Goal: Task Accomplishment & Management: Use online tool/utility

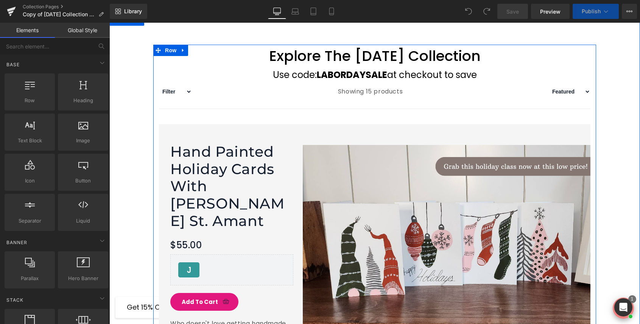
scroll to position [401, 0]
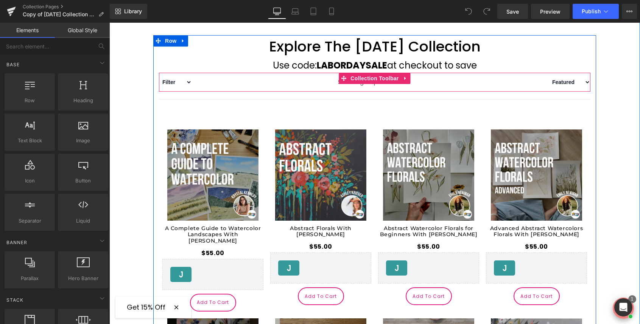
click at [217, 79] on div "Showing 15 products" at bounding box center [370, 82] width 357 height 19
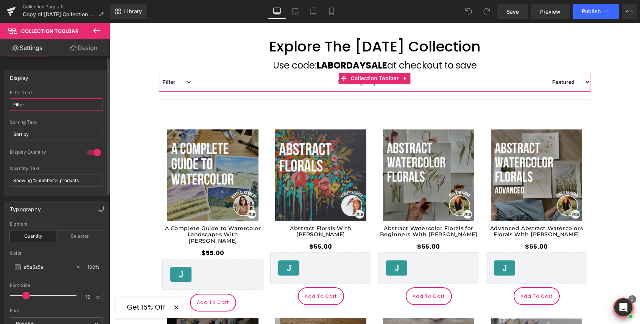
click at [44, 105] on input "Filter" at bounding box center [56, 104] width 93 height 12
click at [39, 133] on input "Sort by" at bounding box center [56, 134] width 93 height 12
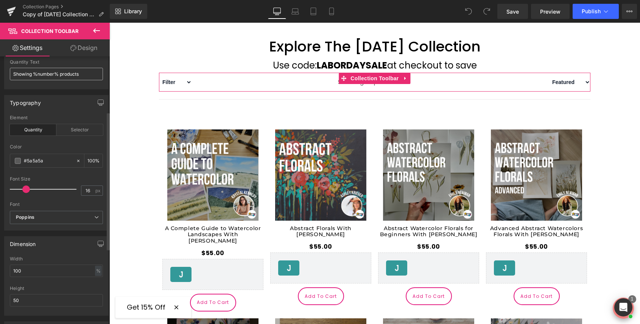
scroll to position [108, 0]
click at [77, 130] on div "Selector" at bounding box center [79, 128] width 47 height 11
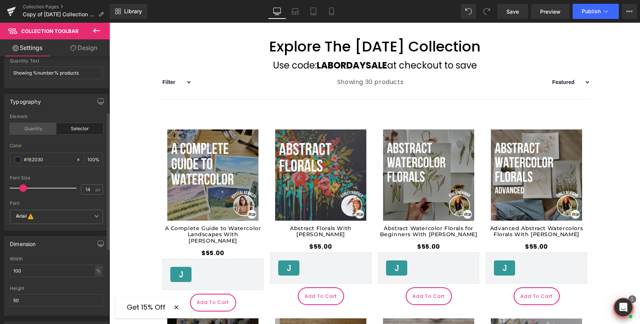
click at [35, 130] on div "Quantity" at bounding box center [33, 128] width 47 height 11
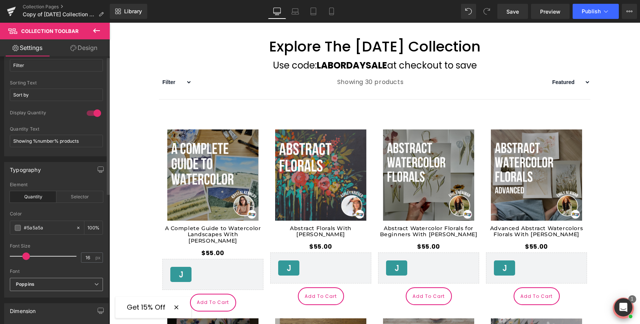
scroll to position [0, 0]
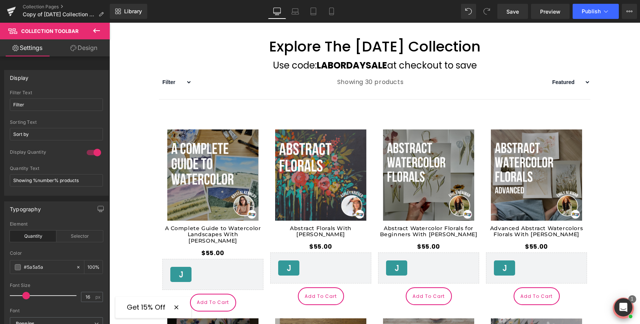
click at [100, 29] on icon at bounding box center [96, 30] width 9 height 9
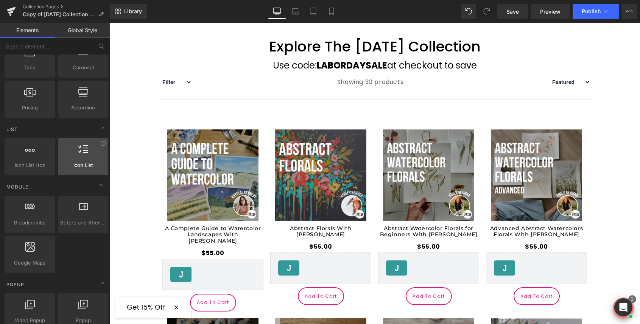
scroll to position [276, 0]
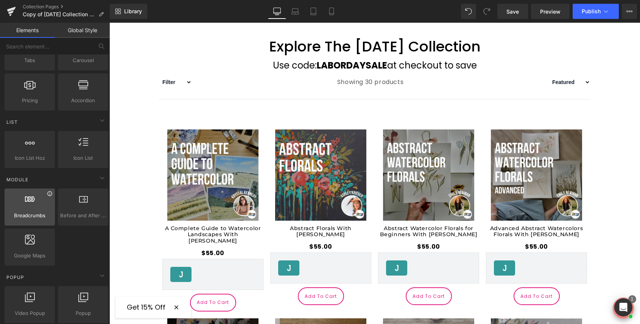
click at [48, 194] on icon at bounding box center [49, 193] width 5 height 5
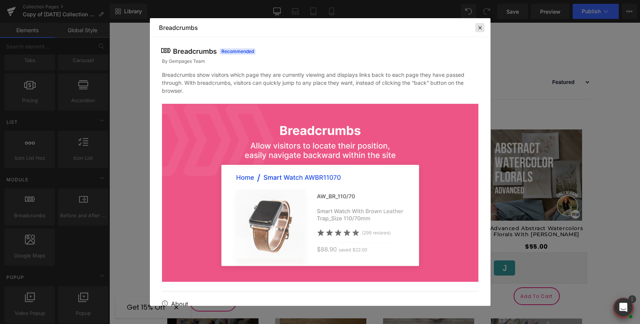
click at [479, 28] on icon at bounding box center [480, 27] width 7 height 7
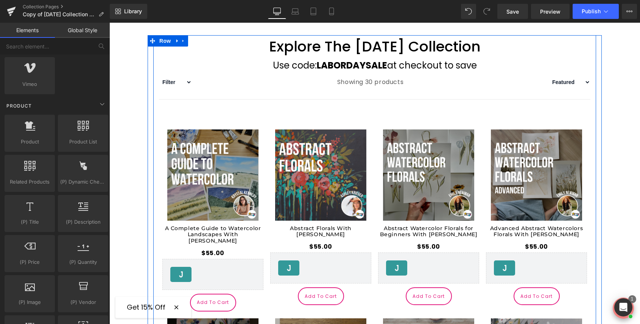
scroll to position [609, 0]
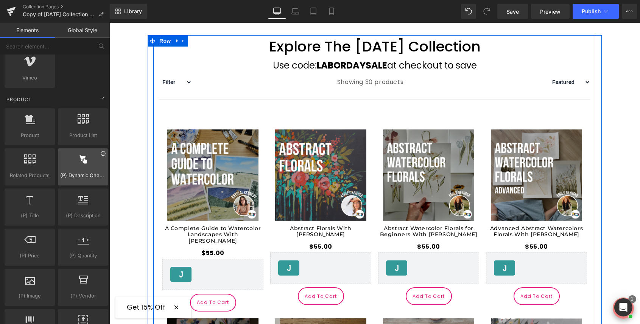
click at [100, 155] on icon at bounding box center [103, 154] width 6 height 6
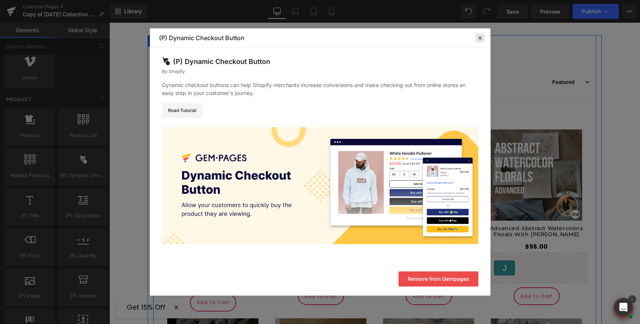
click at [0, 0] on div at bounding box center [0, 0] width 0 height 0
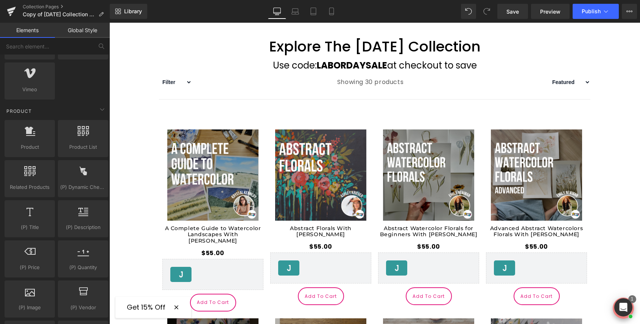
scroll to position [600, 0]
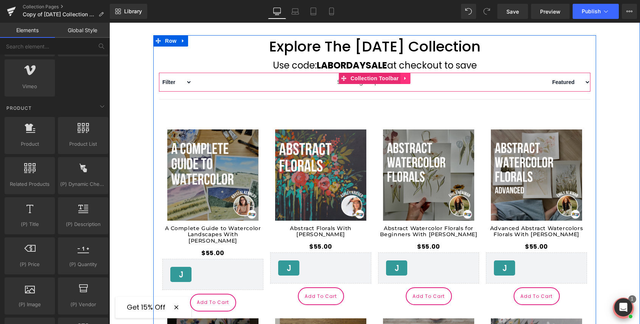
click at [406, 78] on icon at bounding box center [405, 79] width 5 height 6
click at [409, 78] on icon at bounding box center [410, 78] width 5 height 5
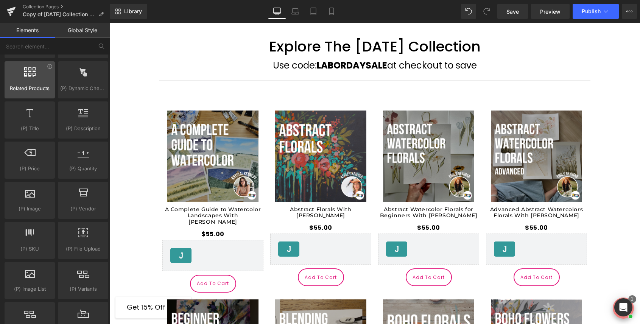
scroll to position [695, 0]
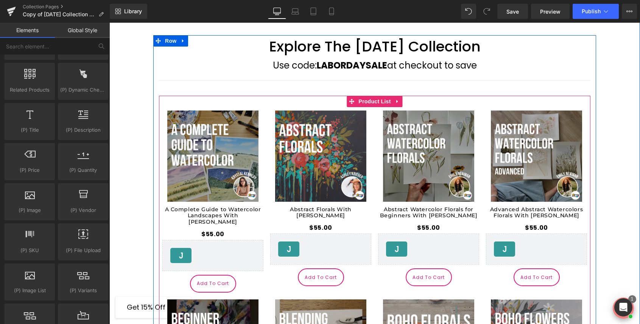
click at [378, 101] on span "Product List" at bounding box center [375, 101] width 36 height 11
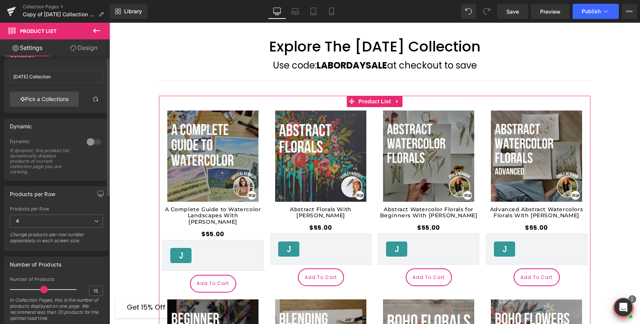
scroll to position [0, 0]
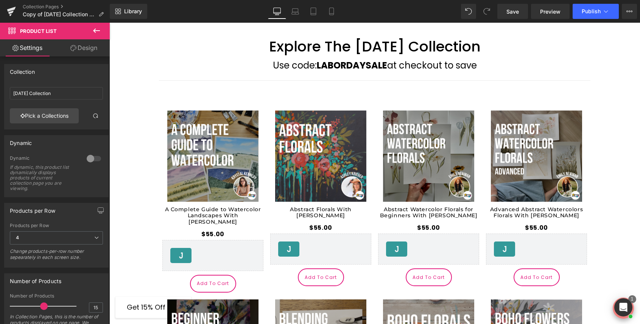
click at [93, 27] on icon at bounding box center [96, 30] width 9 height 9
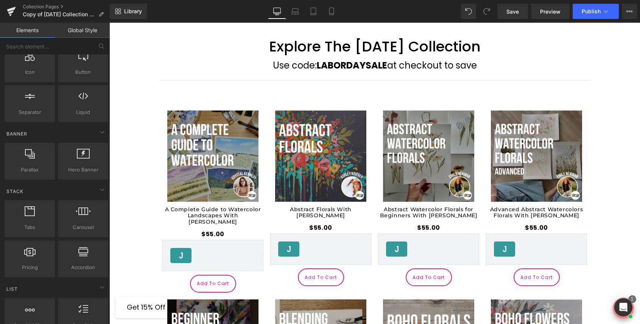
scroll to position [108, 0]
click at [82, 216] on icon at bounding box center [83, 212] width 15 height 10
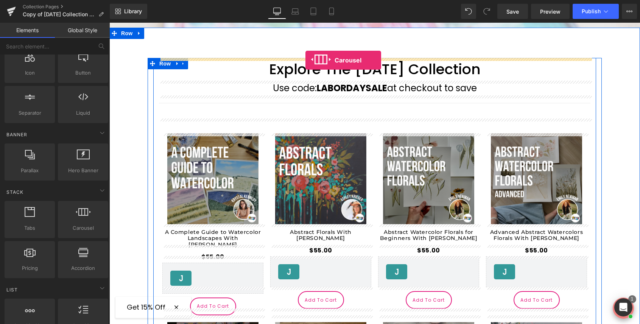
scroll to position [356, 0]
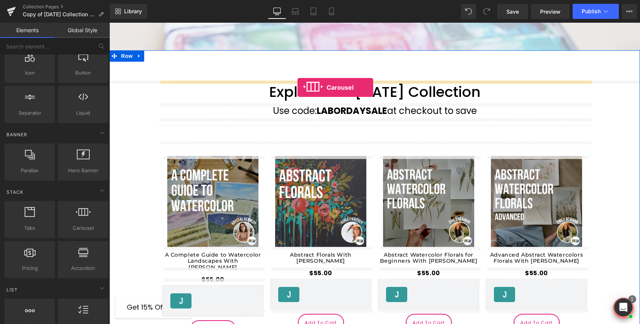
drag, startPoint x: 192, startPoint y: 239, endPoint x: 298, endPoint y: 87, distance: 184.9
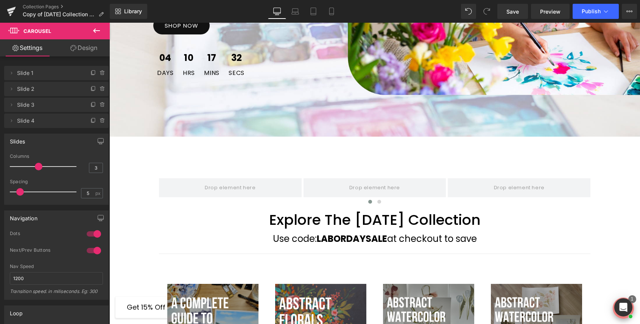
scroll to position [269, 0]
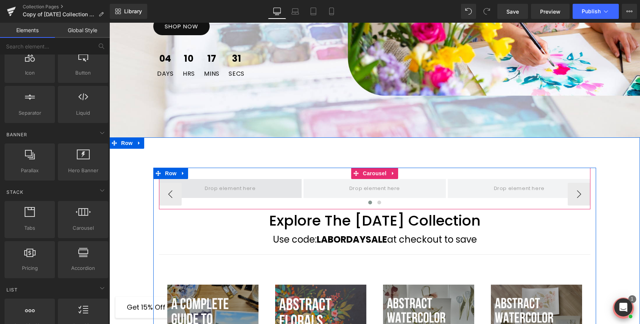
click at [236, 187] on span at bounding box center [230, 188] width 56 height 12
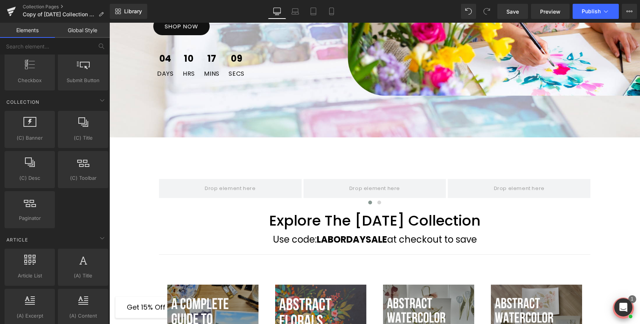
scroll to position [1262, 0]
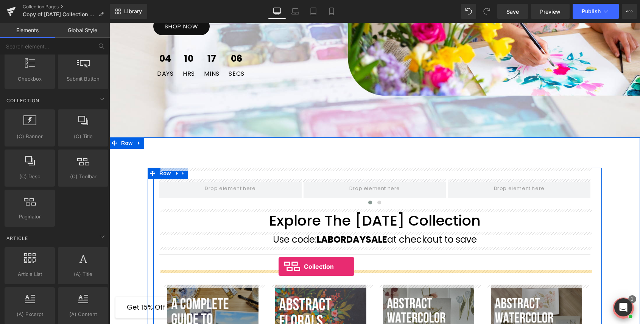
drag, startPoint x: 193, startPoint y: 191, endPoint x: 279, endPoint y: 267, distance: 114.6
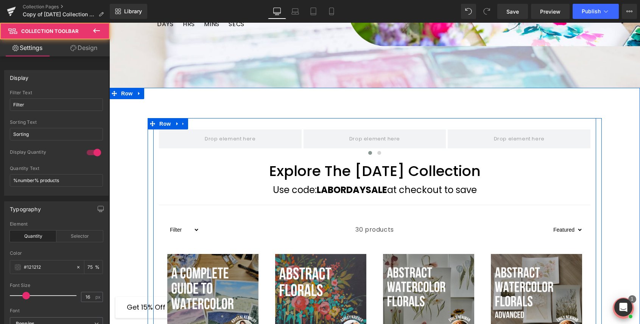
scroll to position [320, 0]
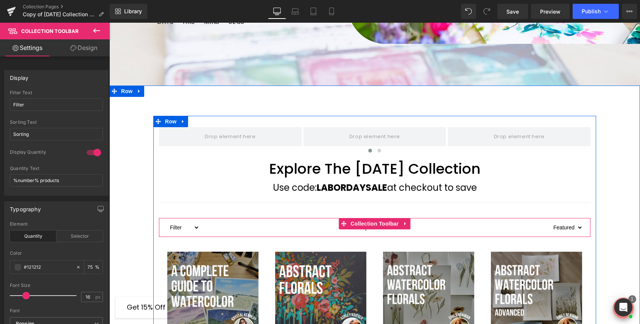
click at [197, 229] on select "Filter [PERSON_NAME] Landscapes Online Class Quiz Balanced Quiz Landscapes Quiz…" at bounding box center [183, 227] width 33 height 9
click at [199, 229] on select "Filter [PERSON_NAME] Landscapes Online Class Quiz Balanced Quiz Landscapes Quiz…" at bounding box center [183, 227] width 33 height 9
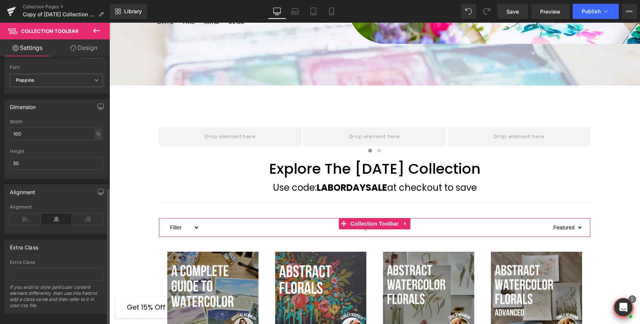
scroll to position [254, 0]
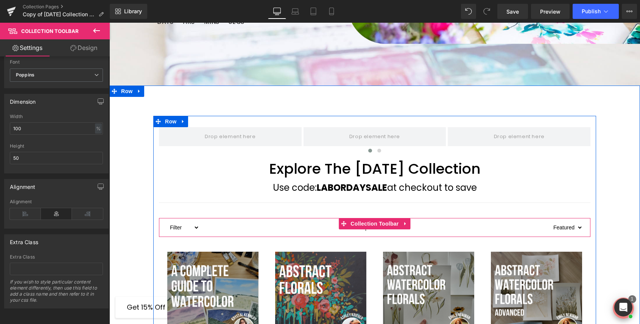
click at [190, 229] on select "Filter [PERSON_NAME] Landscapes Online Class Quiz Balanced Quiz Landscapes Quiz…" at bounding box center [183, 227] width 33 height 9
select select "[PERSON_NAME]"
click at [167, 223] on select "Filter [PERSON_NAME] Landscapes Online Class Quiz Balanced Quiz Landscapes Quiz…" at bounding box center [183, 227] width 33 height 9
click at [197, 226] on select "Filter [PERSON_NAME] Landscapes Online Class Quiz Balanced Quiz Landscapes Quiz…" at bounding box center [192, 227] width 50 height 9
click at [254, 231] on div "30 products" at bounding box center [375, 227] width 317 height 19
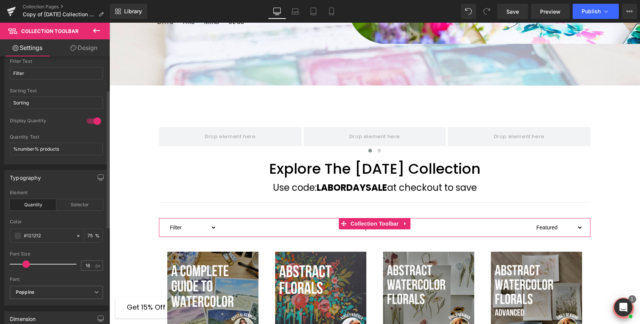
scroll to position [25, 0]
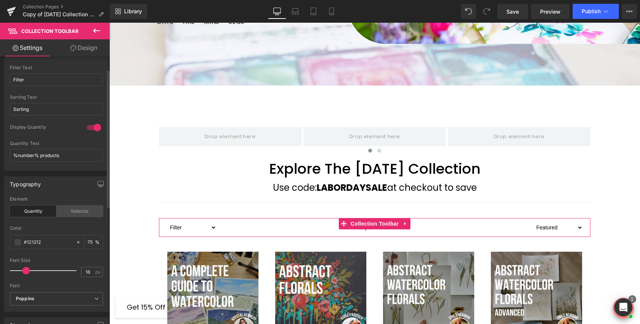
click at [75, 213] on div "Selector" at bounding box center [79, 211] width 47 height 11
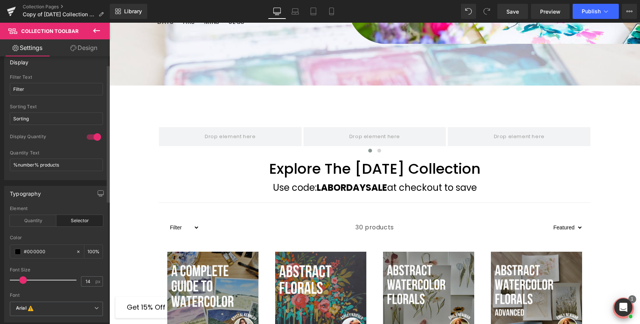
scroll to position [0, 0]
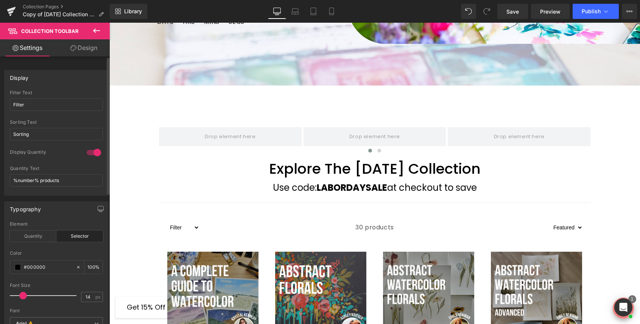
click at [92, 152] on div at bounding box center [94, 153] width 18 height 12
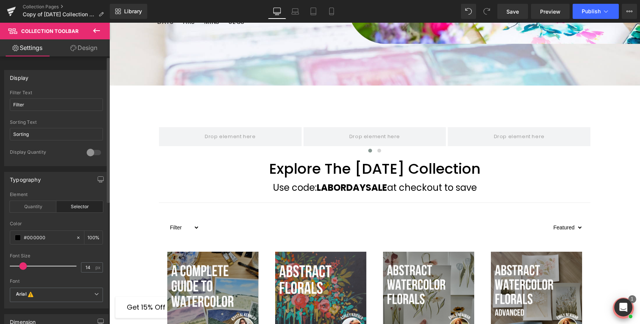
click at [92, 152] on div at bounding box center [94, 153] width 18 height 12
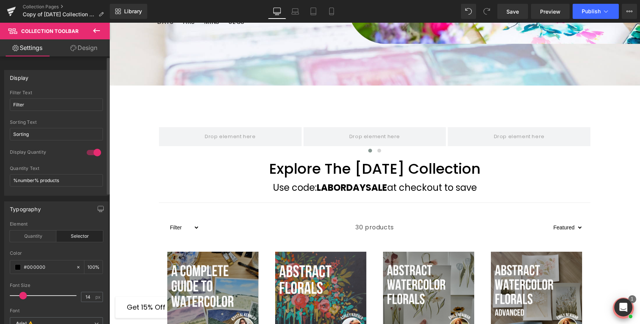
click at [92, 152] on div at bounding box center [94, 153] width 18 height 12
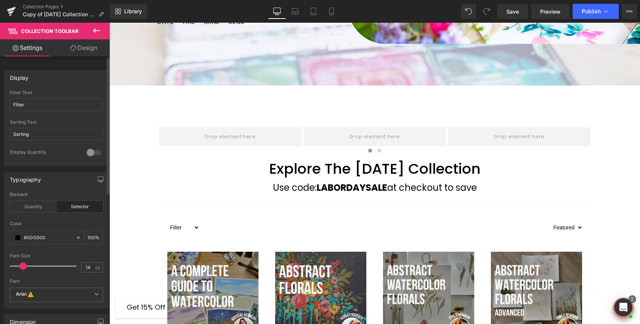
click at [92, 152] on div at bounding box center [94, 153] width 18 height 12
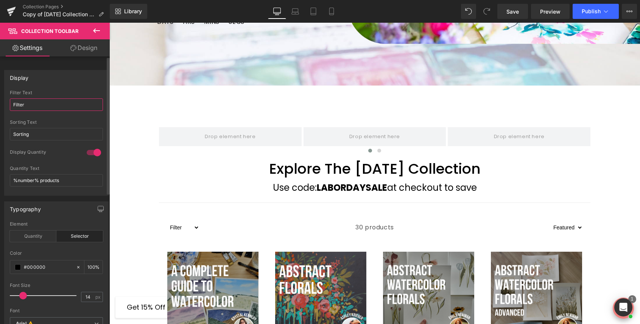
click at [38, 105] on input "Filter" at bounding box center [56, 104] width 93 height 12
type input "Filter"
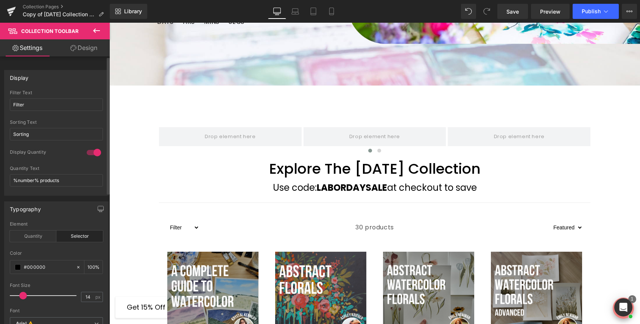
click at [67, 79] on div "Display" at bounding box center [57, 77] width 104 height 14
click at [82, 46] on link "Design" at bounding box center [83, 47] width 55 height 17
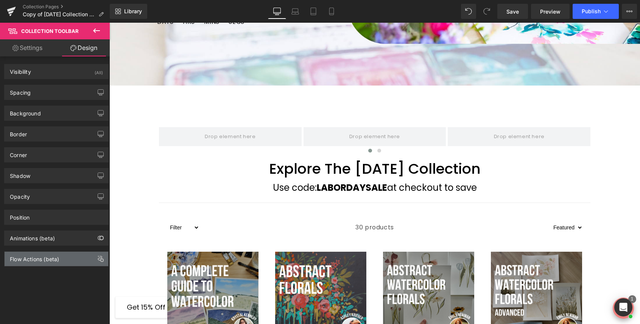
click at [42, 261] on div "Flow Actions (beta)" at bounding box center [34, 257] width 49 height 11
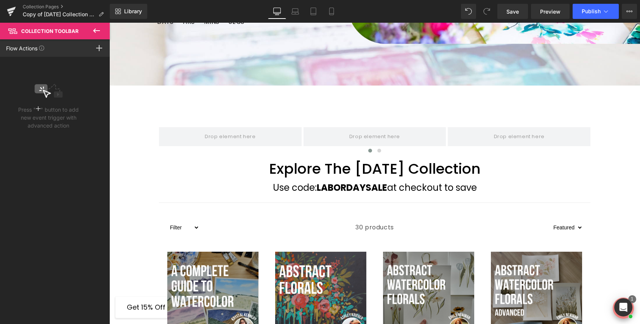
click at [94, 30] on icon at bounding box center [96, 30] width 9 height 9
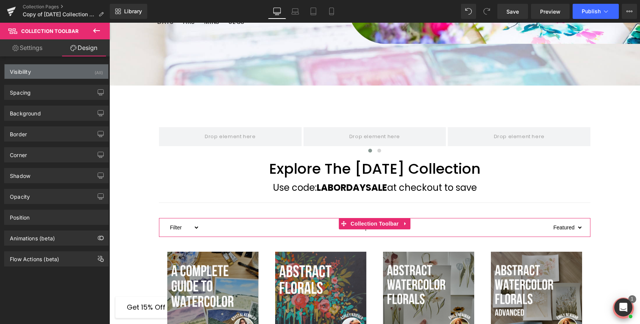
click at [47, 74] on div "Visibility (All)" at bounding box center [57, 71] width 104 height 14
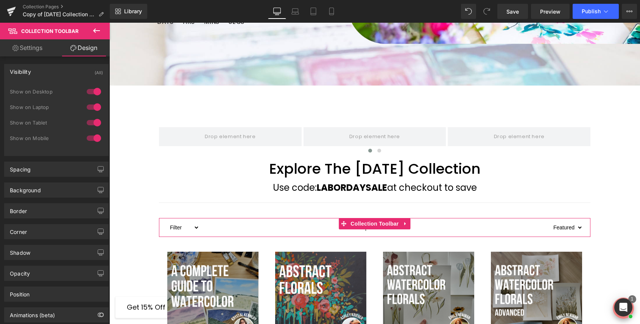
click at [39, 46] on link "Settings" at bounding box center [27, 47] width 55 height 17
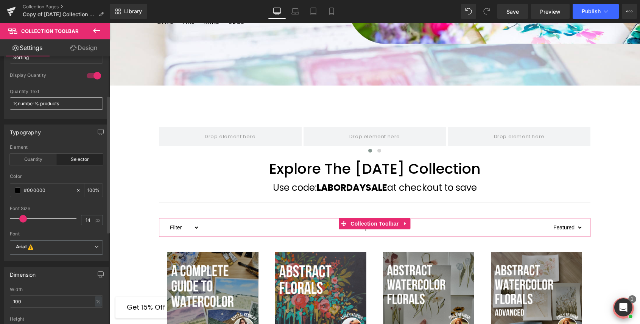
scroll to position [75, 0]
click at [38, 161] on div "Quantity" at bounding box center [33, 160] width 47 height 11
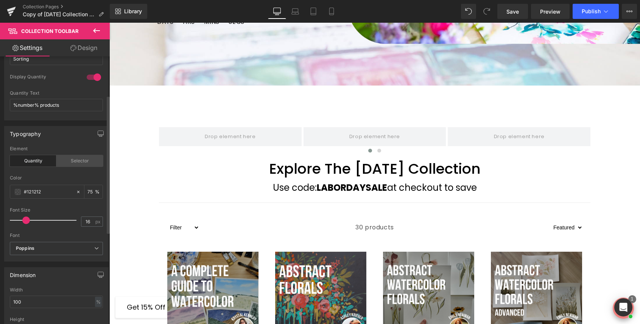
click at [76, 161] on div "Selector" at bounding box center [79, 160] width 47 height 11
click at [42, 162] on div "Quantity" at bounding box center [33, 160] width 47 height 11
click at [70, 160] on div "Selector" at bounding box center [79, 160] width 47 height 11
click at [30, 164] on div "Quantity" at bounding box center [33, 160] width 47 height 11
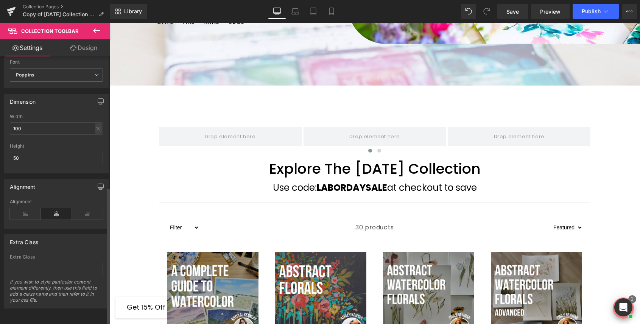
scroll to position [253, 0]
click at [96, 31] on icon at bounding box center [96, 30] width 9 height 9
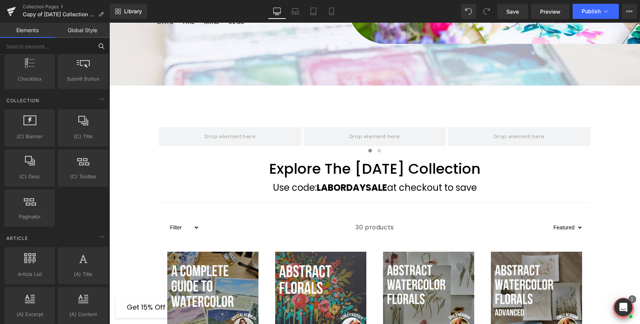
click at [44, 45] on input "text" at bounding box center [46, 46] width 93 height 17
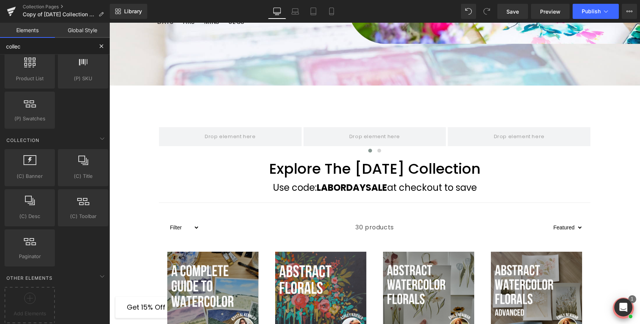
scroll to position [0, 0]
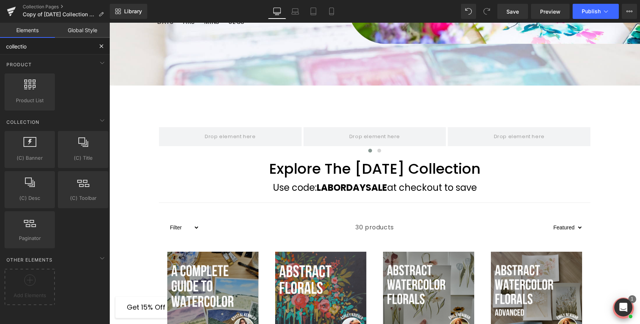
type input "collection"
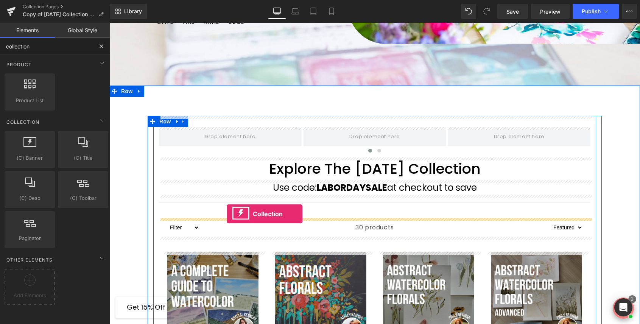
drag, startPoint x: 140, startPoint y: 178, endPoint x: 227, endPoint y: 214, distance: 94.0
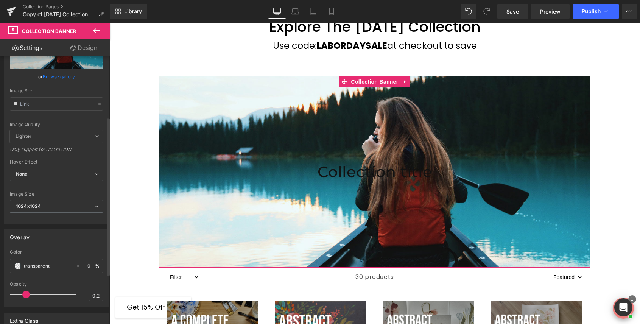
scroll to position [97, 0]
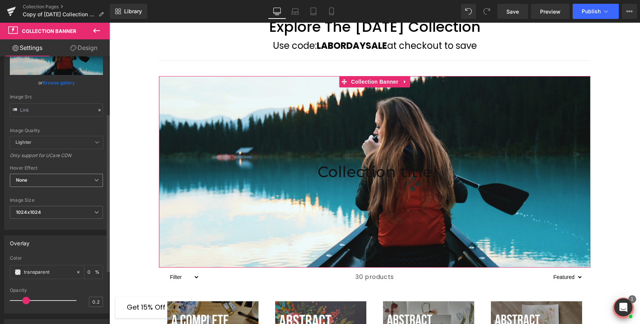
click at [62, 181] on span "None" at bounding box center [56, 180] width 93 height 13
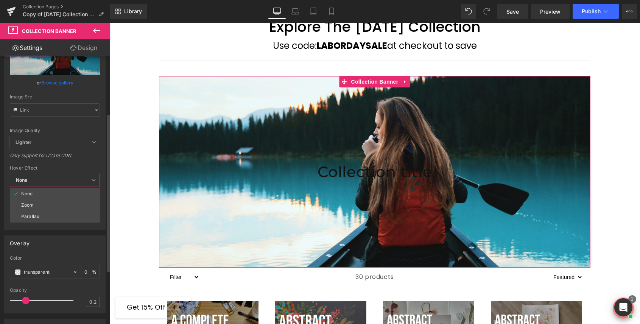
click at [62, 181] on span "None" at bounding box center [55, 180] width 90 height 13
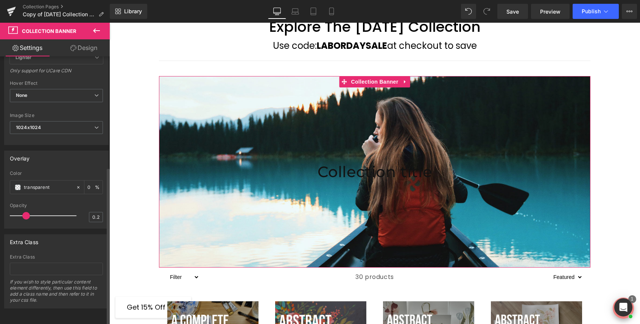
scroll to position [0, 0]
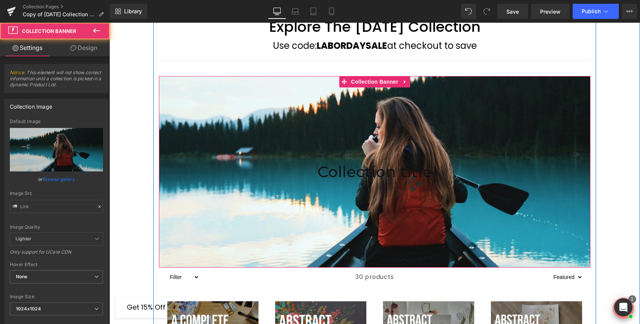
click at [284, 142] on div at bounding box center [375, 172] width 432 height 192
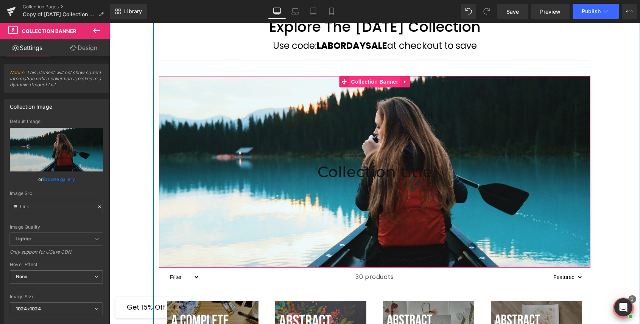
click at [377, 83] on span "Collection Banner" at bounding box center [375, 81] width 51 height 11
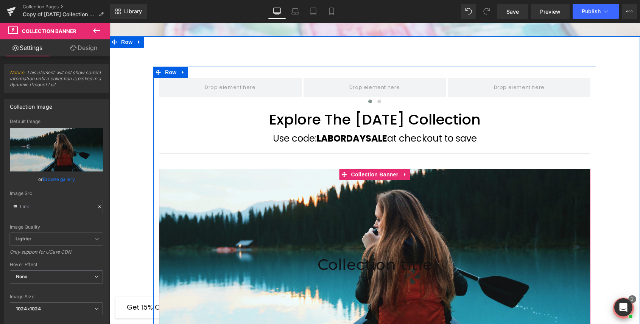
scroll to position [369, 0]
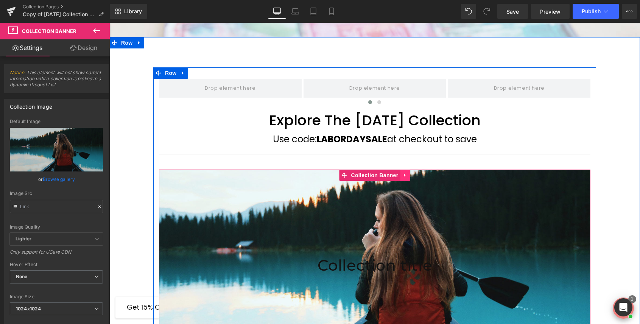
click at [403, 177] on icon at bounding box center [405, 176] width 5 height 6
click at [410, 176] on icon at bounding box center [409, 175] width 5 height 5
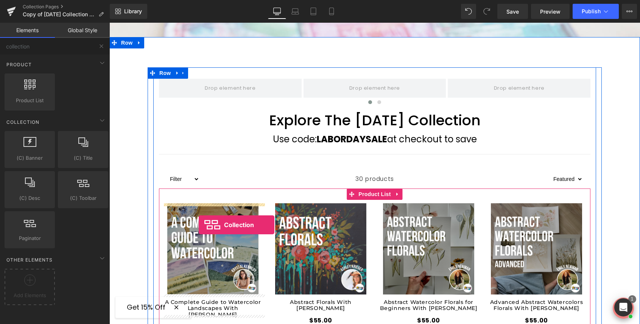
drag, startPoint x: 183, startPoint y: 217, endPoint x: 199, endPoint y: 225, distance: 18.0
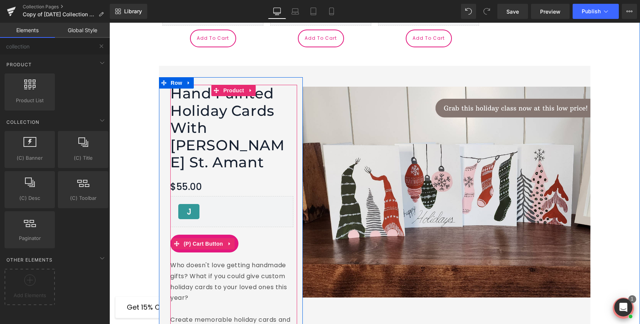
scroll to position [1260, 0]
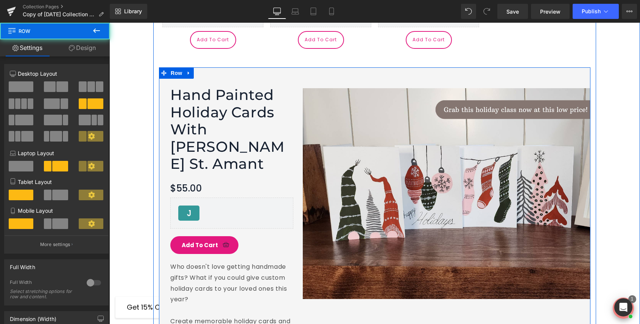
click at [359, 79] on div "Image" at bounding box center [447, 189] width 288 height 220
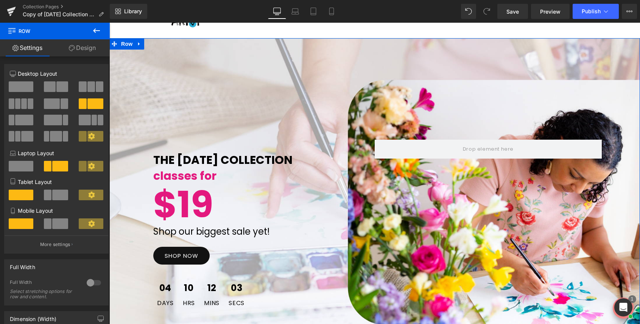
scroll to position [33, 0]
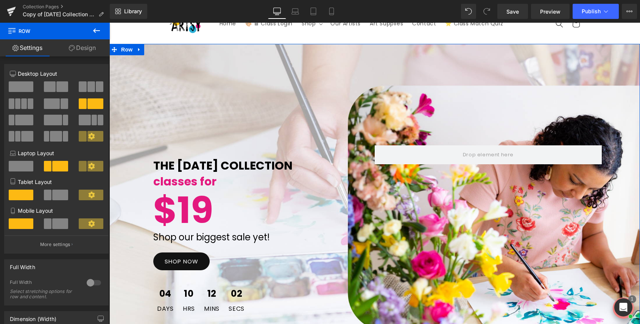
click at [283, 75] on div "THE [DATE] COLLECTION Text Block classes for Text Block $19 Text Block Shop our…" at bounding box center [374, 208] width 531 height 329
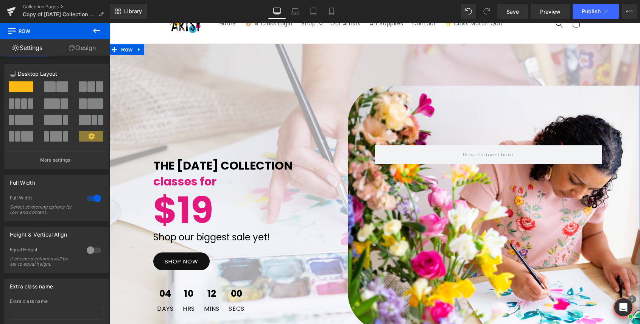
click at [87, 50] on link "Design" at bounding box center [82, 47] width 55 height 17
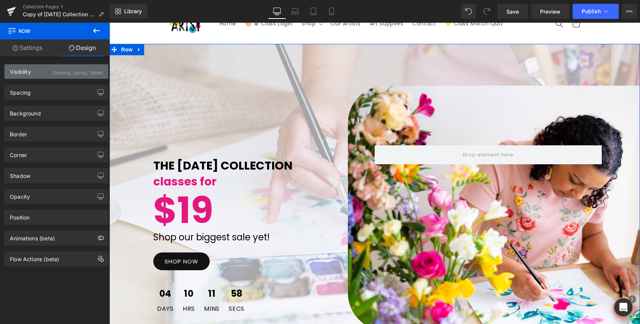
click at [32, 75] on div "Visibility (Desktop, Laptop, Tablet)" at bounding box center [57, 71] width 104 height 14
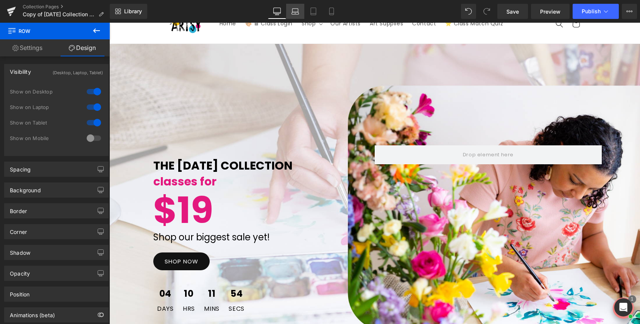
click at [303, 9] on link "Laptop" at bounding box center [295, 11] width 18 height 15
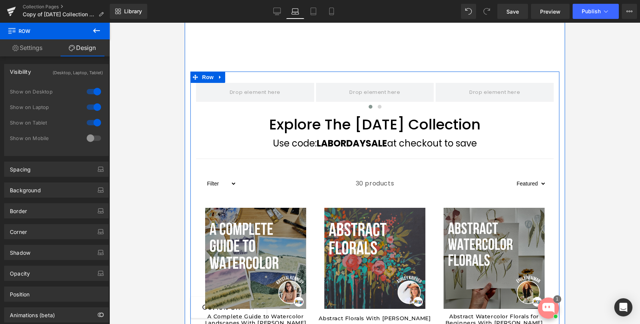
scroll to position [392, 0]
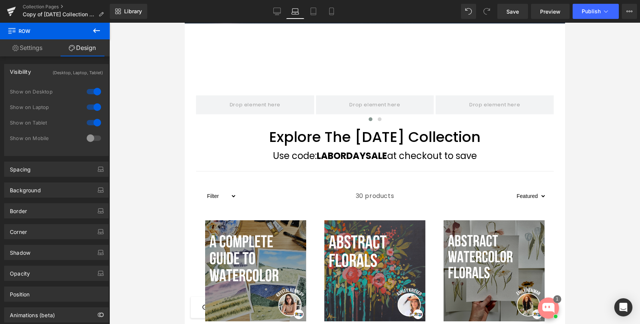
click at [96, 33] on icon at bounding box center [96, 30] width 9 height 9
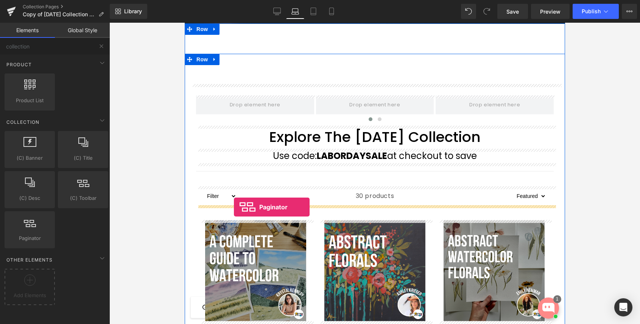
drag, startPoint x: 225, startPoint y: 249, endPoint x: 234, endPoint y: 207, distance: 42.9
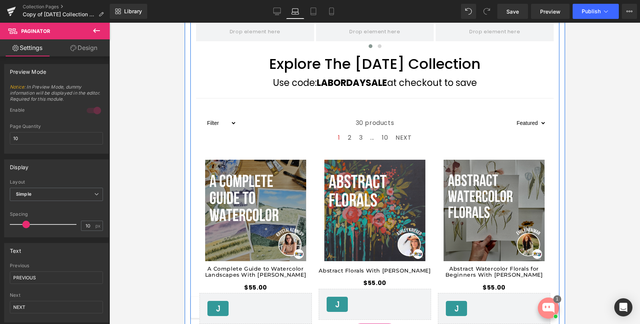
scroll to position [464, 0]
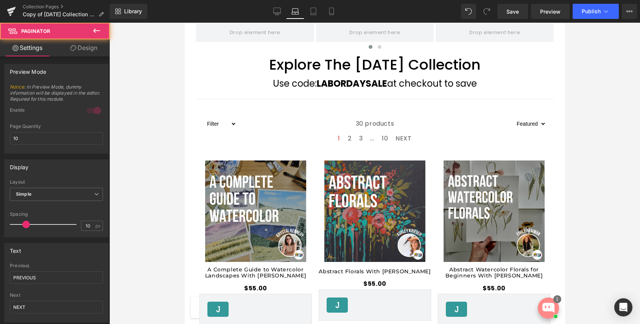
drag, startPoint x: 411, startPoint y: 139, endPoint x: 392, endPoint y: 351, distance: 212.5
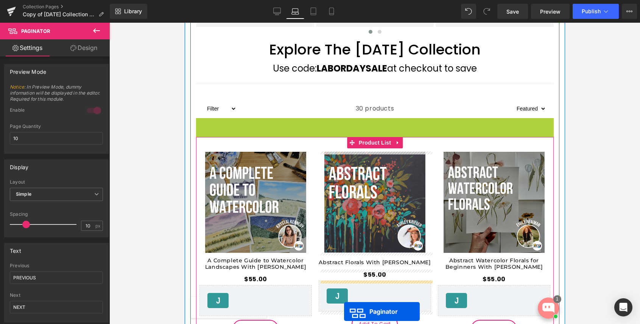
scroll to position [509, 0]
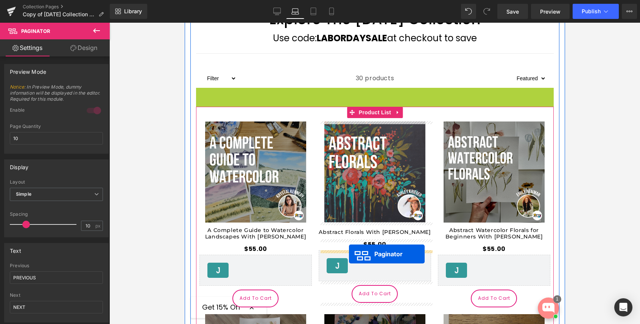
drag, startPoint x: 354, startPoint y: 140, endPoint x: 349, endPoint y: 254, distance: 114.1
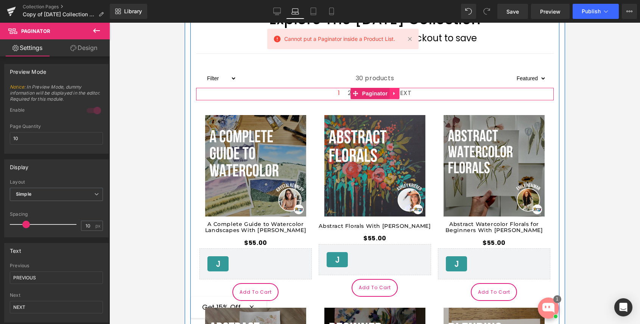
click at [395, 92] on icon at bounding box center [394, 94] width 5 height 6
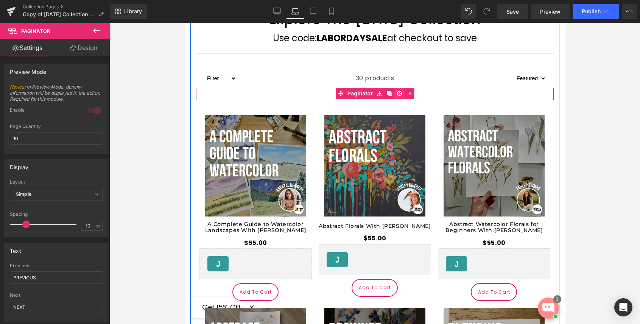
click at [401, 95] on icon at bounding box center [399, 94] width 5 height 6
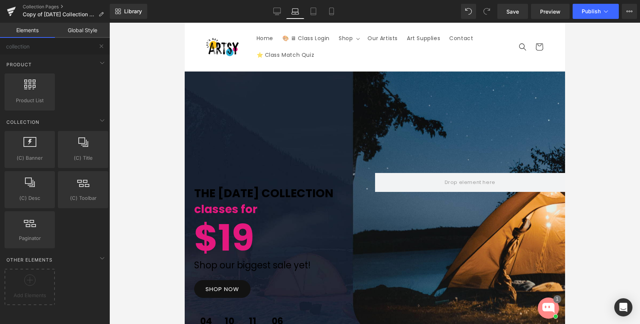
scroll to position [0, 0]
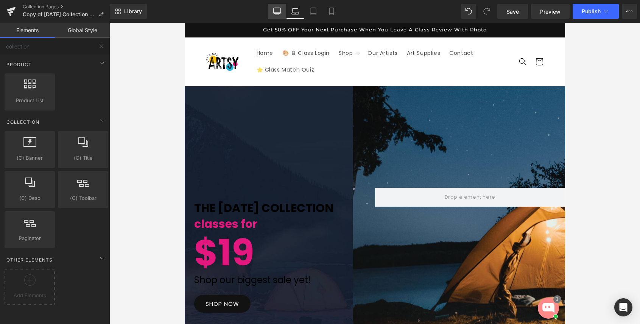
click at [276, 9] on icon at bounding box center [277, 12] width 8 height 8
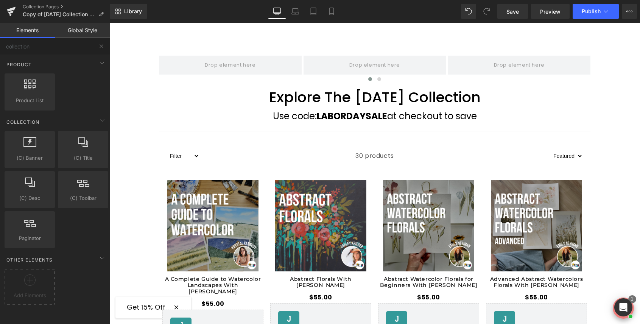
scroll to position [386, 0]
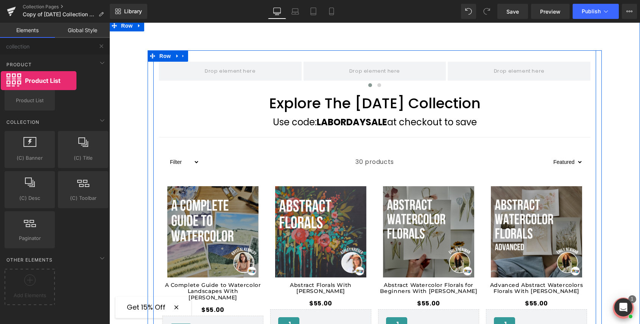
drag, startPoint x: 36, startPoint y: 97, endPoint x: 2, endPoint y: 81, distance: 38.0
click at [2, 81] on div "Base Row rows, columns, layouts, div Heading headings, titles, h1,h2,h3,h4,h5,h…" at bounding box center [56, 200] width 113 height 290
click at [33, 283] on icon at bounding box center [29, 280] width 11 height 11
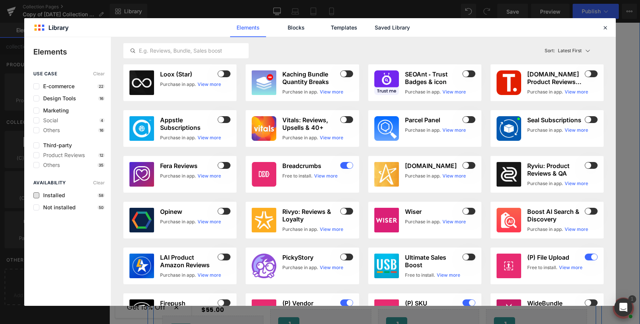
click at [56, 196] on span "Installed" at bounding box center [52, 195] width 26 height 6
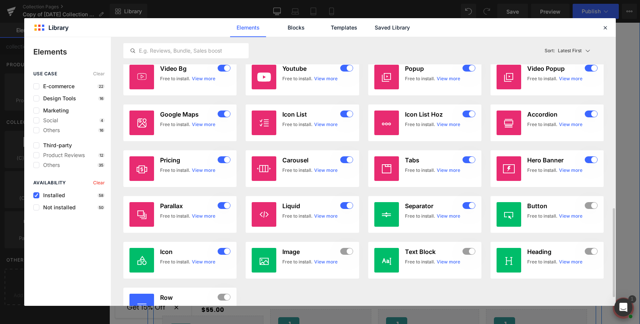
scroll to position [542, 0]
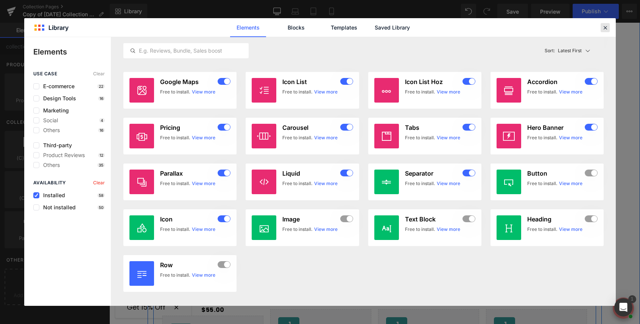
click at [605, 28] on icon at bounding box center [605, 27] width 7 height 7
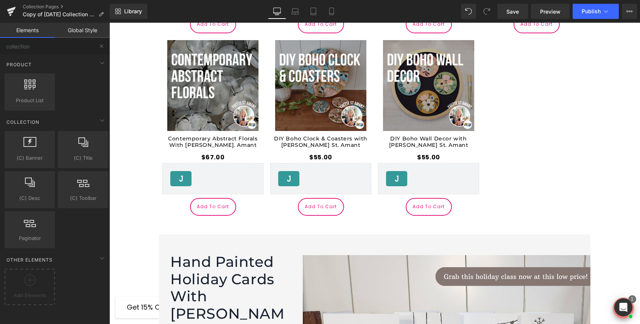
scroll to position [1093, 0]
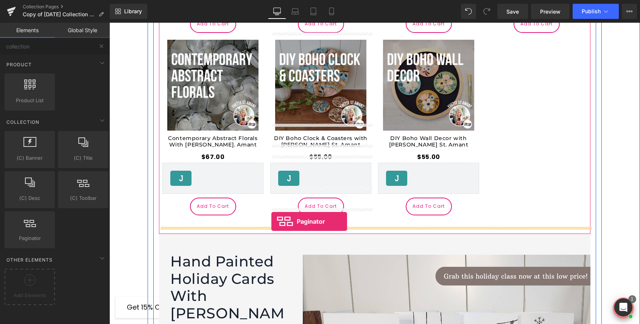
drag, startPoint x: 143, startPoint y: 266, endPoint x: 272, endPoint y: 220, distance: 136.5
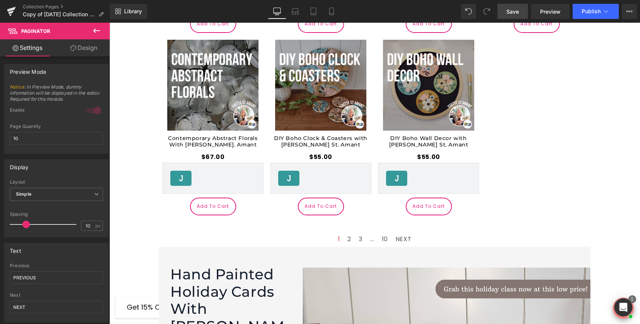
click at [520, 13] on link "Save" at bounding box center [513, 11] width 31 height 15
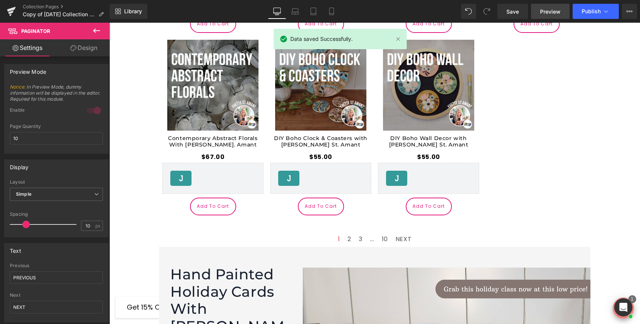
click at [549, 9] on span "Preview" at bounding box center [550, 12] width 20 height 8
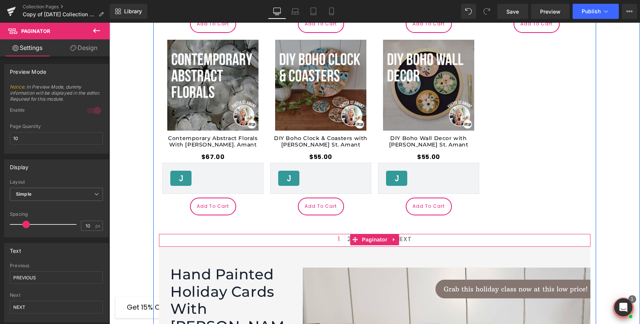
click at [345, 234] on div "1 2 3 ... 10 NEXT" at bounding box center [375, 240] width 432 height 13
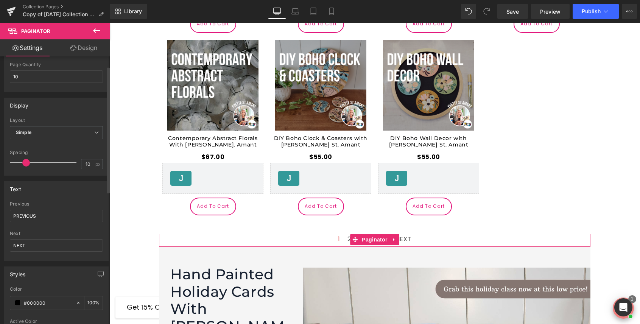
scroll to position [0, 0]
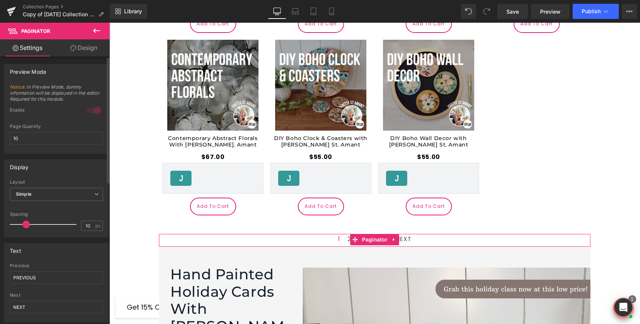
click at [91, 113] on div at bounding box center [94, 111] width 18 height 12
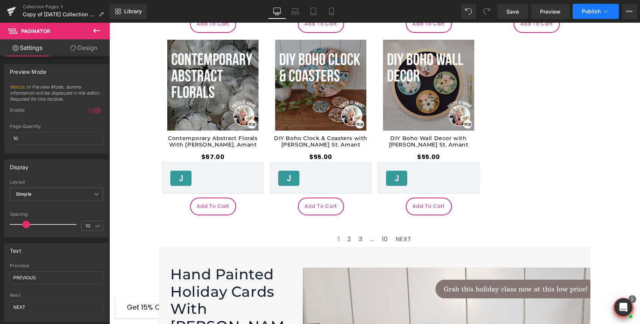
click at [590, 12] on span "Publish" at bounding box center [591, 11] width 19 height 6
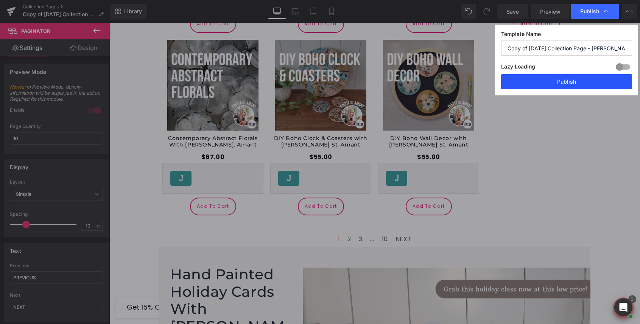
click at [567, 80] on button "Publish" at bounding box center [566, 81] width 131 height 15
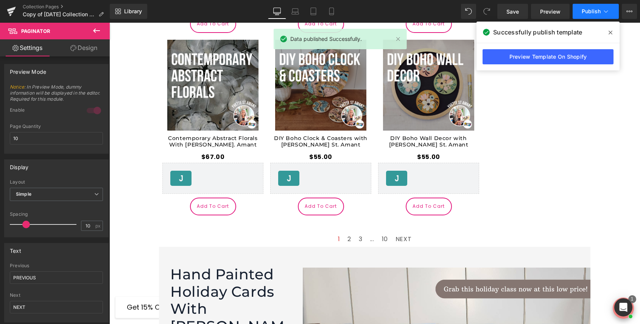
click at [607, 12] on icon at bounding box center [607, 12] width 8 height 8
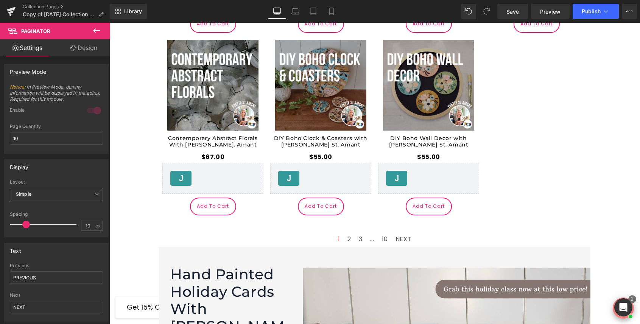
click at [629, 10] on icon at bounding box center [630, 11] width 6 height 6
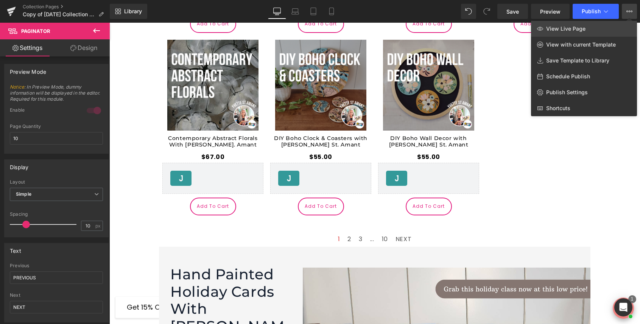
click at [594, 31] on link "View Live Page" at bounding box center [584, 29] width 106 height 16
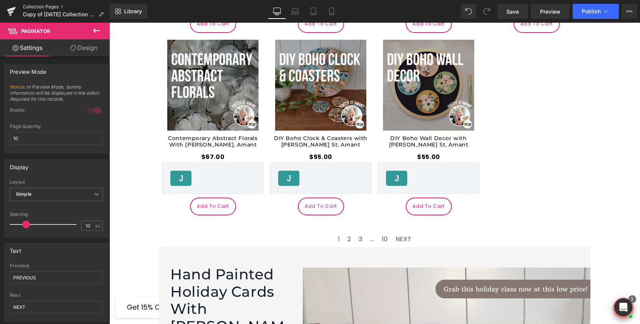
click at [44, 8] on link "Collection Pages" at bounding box center [66, 7] width 87 height 6
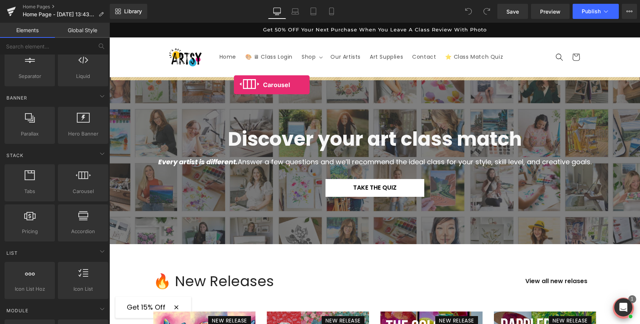
drag, startPoint x: 185, startPoint y: 211, endPoint x: 234, endPoint y: 85, distance: 135.2
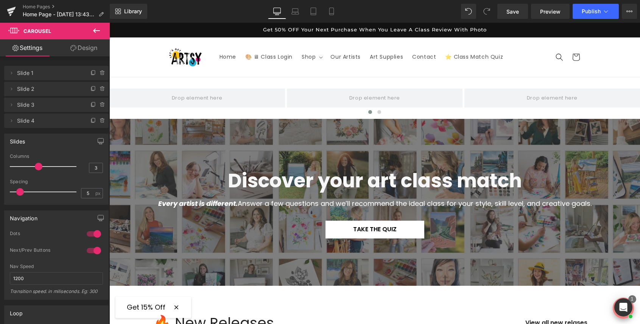
click at [100, 31] on icon at bounding box center [96, 30] width 9 height 9
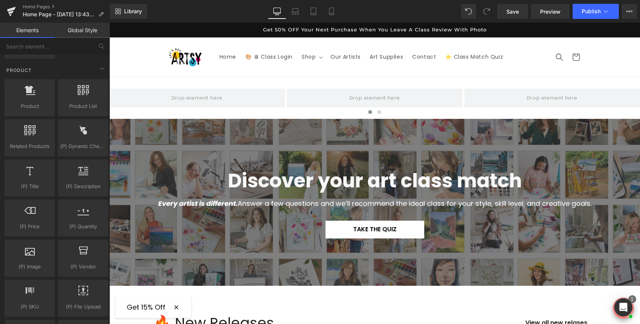
scroll to position [638, 0]
click at [66, 47] on input "text" at bounding box center [46, 46] width 93 height 17
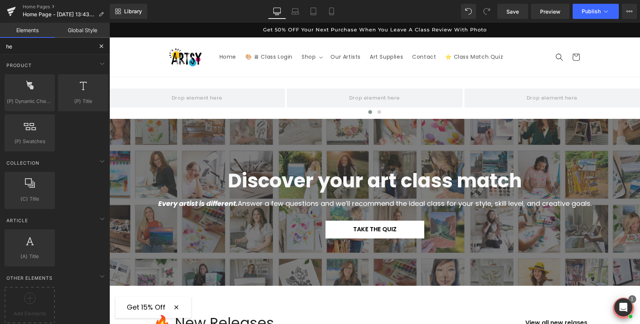
scroll to position [132, 0]
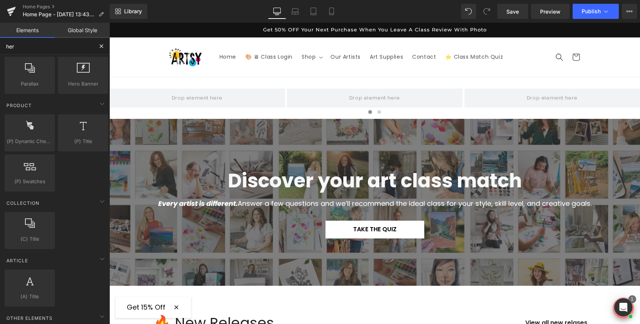
type input "hero"
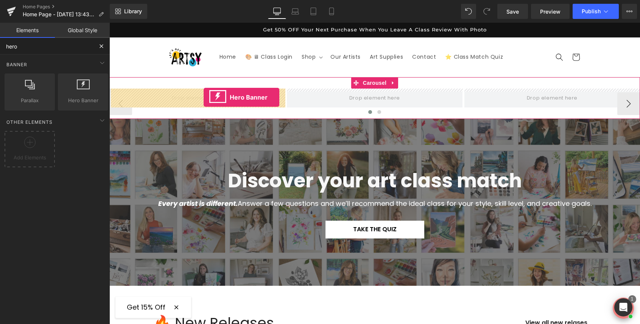
drag, startPoint x: 186, startPoint y: 114, endPoint x: 204, endPoint y: 97, distance: 24.1
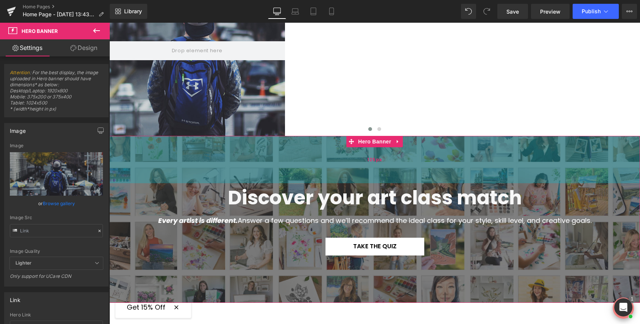
scroll to position [129, 0]
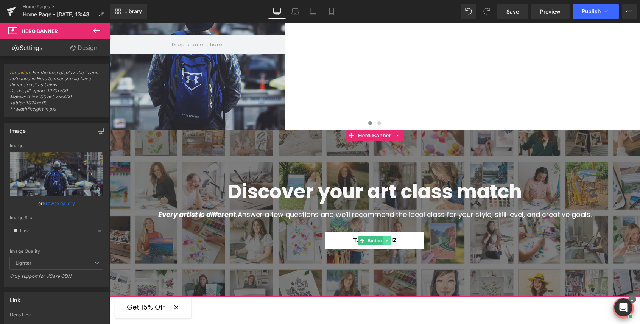
click at [387, 240] on icon at bounding box center [387, 240] width 1 height 3
click at [384, 242] on icon at bounding box center [383, 241] width 4 height 5
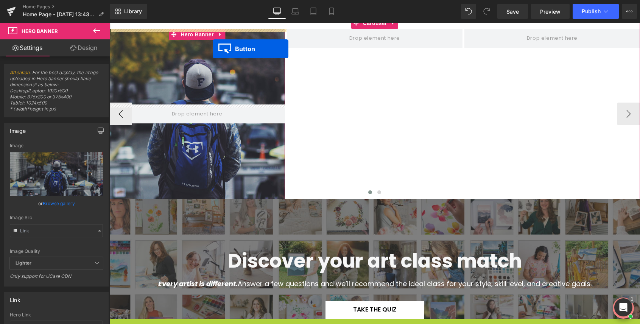
scroll to position [0, 0]
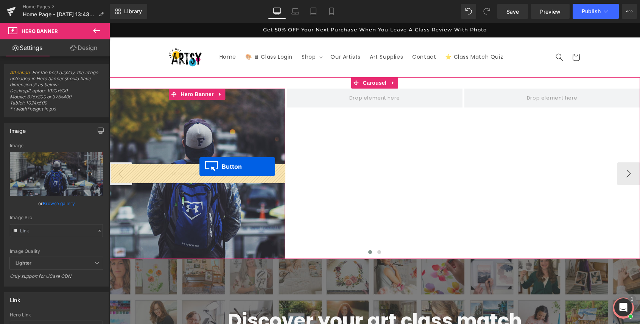
drag, startPoint x: 362, startPoint y: 237, endPoint x: 200, endPoint y: 167, distance: 177.6
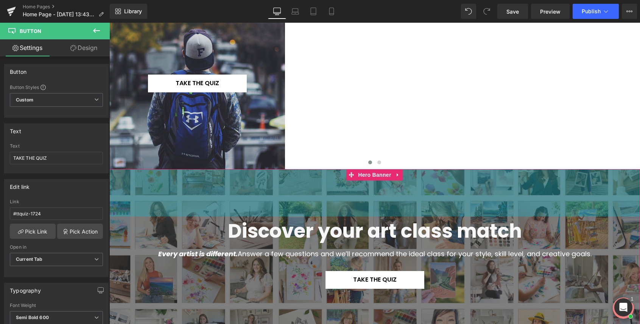
scroll to position [91, 0]
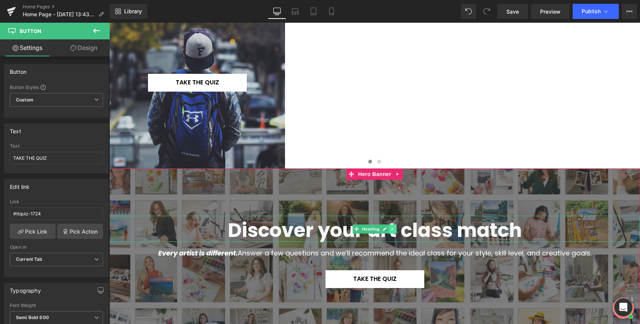
click at [393, 232] on link at bounding box center [393, 229] width 8 height 9
click at [389, 231] on icon at bounding box center [389, 229] width 4 height 4
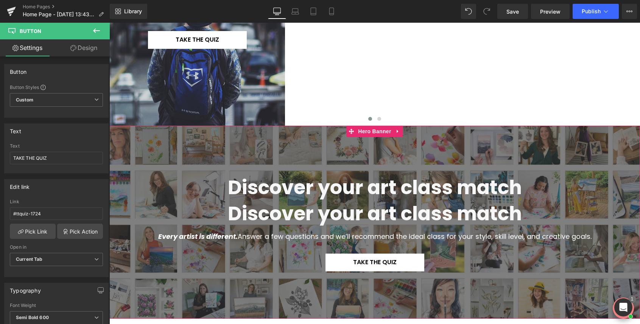
scroll to position [134, 0]
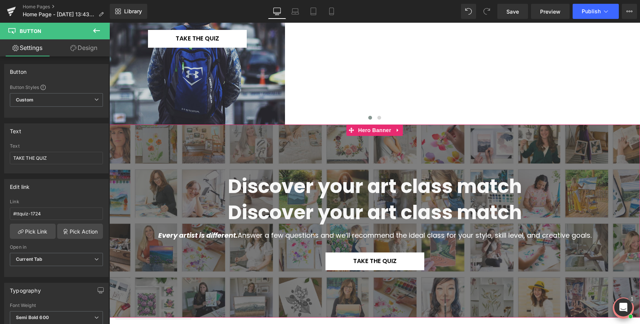
click at [275, 184] on span "Discover your art class match" at bounding box center [375, 186] width 294 height 27
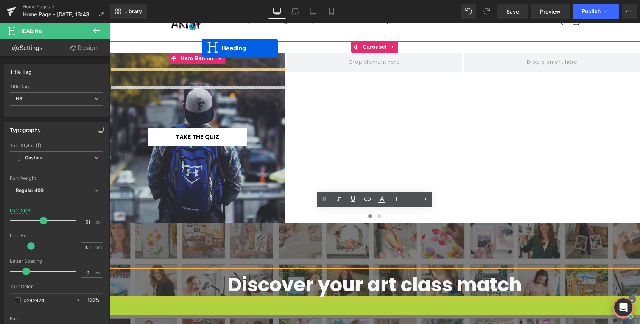
scroll to position [0, 0]
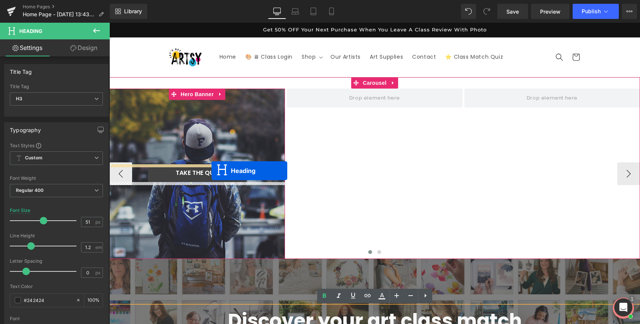
drag, startPoint x: 359, startPoint y: 212, endPoint x: 212, endPoint y: 171, distance: 152.7
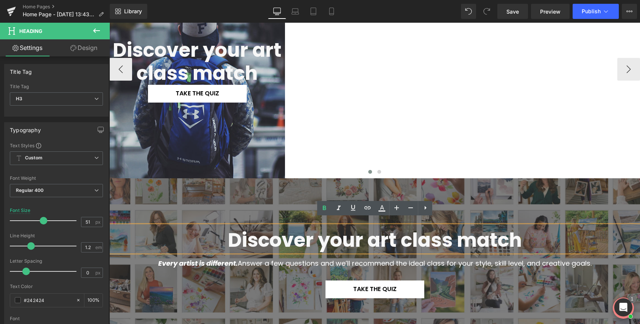
scroll to position [140, 0]
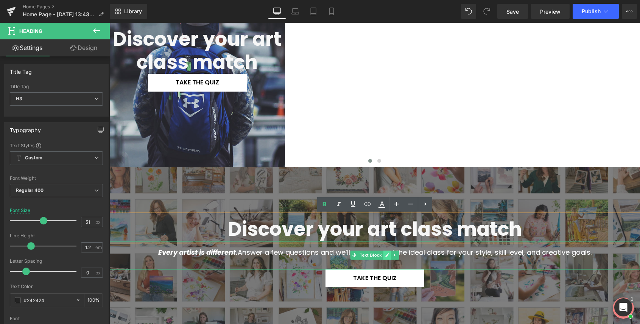
click at [387, 253] on icon at bounding box center [388, 255] width 4 height 5
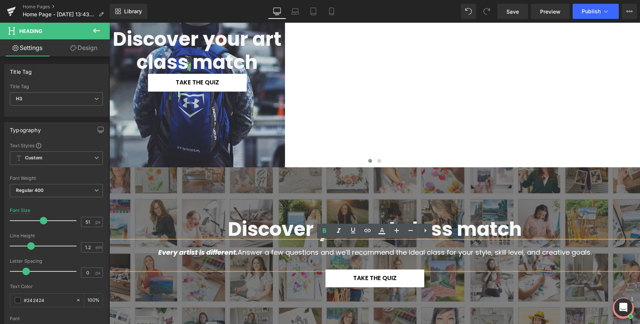
click at [406, 252] on div "Every artist is different. Answer a few questions and we’ll recommend the ideal…" at bounding box center [374, 255] width 531 height 28
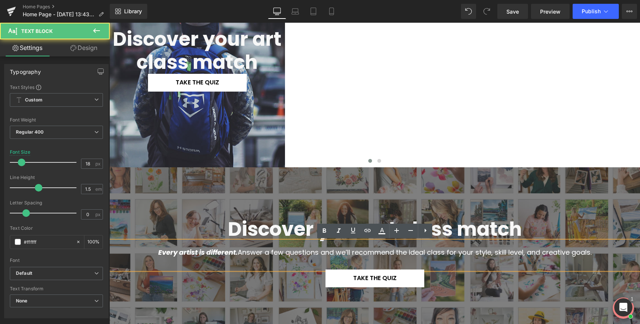
click at [459, 190] on div at bounding box center [374, 250] width 531 height 167
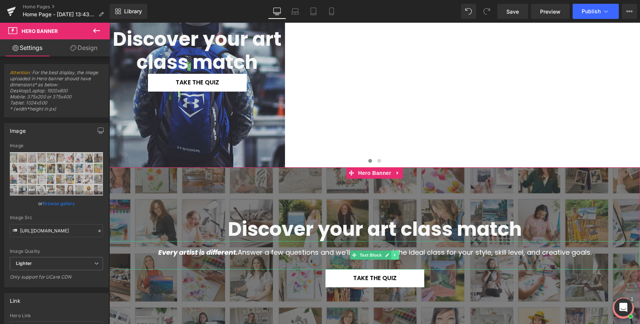
click at [395, 257] on icon at bounding box center [395, 255] width 4 height 5
click at [391, 257] on icon at bounding box center [391, 255] width 4 height 4
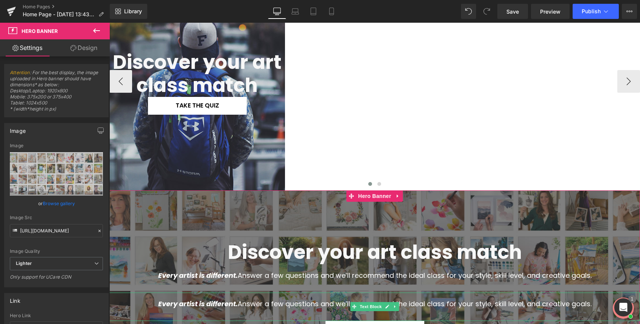
scroll to position [124, 0]
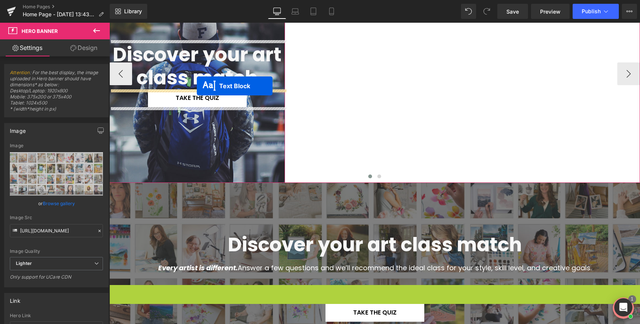
drag, startPoint x: 354, startPoint y: 306, endPoint x: 197, endPoint y: 86, distance: 271.0
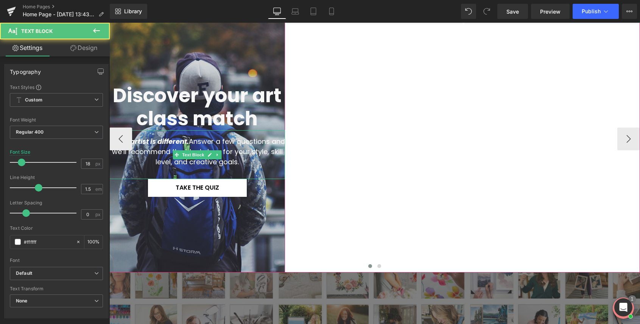
scroll to position [80, 0]
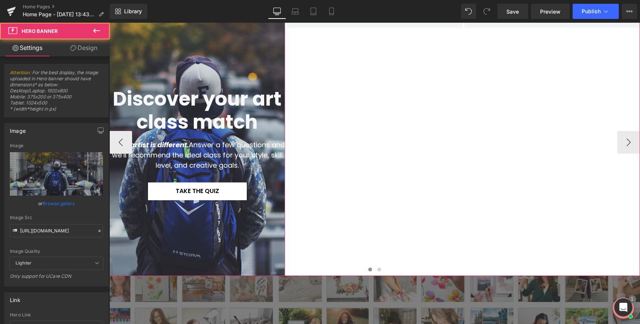
click at [262, 46] on div at bounding box center [197, 142] width 176 height 267
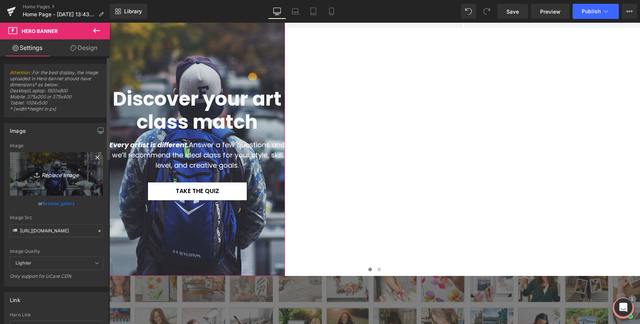
click at [56, 176] on icon "Replace Image" at bounding box center [56, 173] width 61 height 9
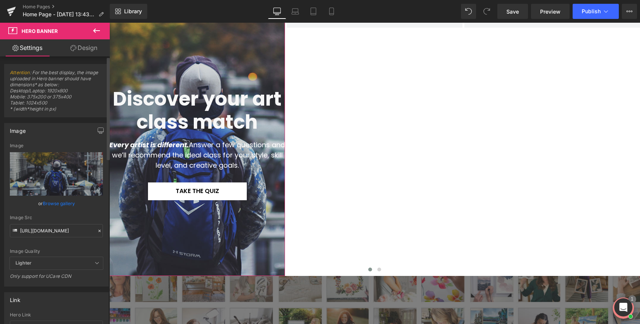
click at [57, 203] on link "Browse gallery" at bounding box center [59, 203] width 32 height 13
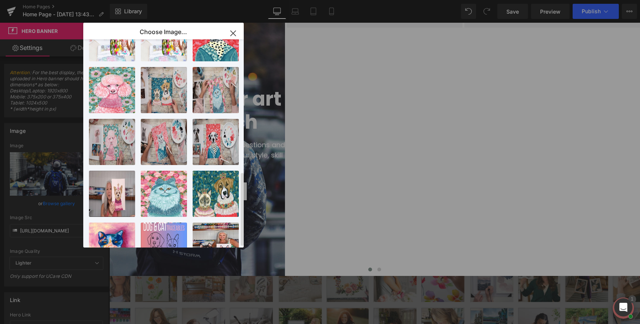
scroll to position [0, 0]
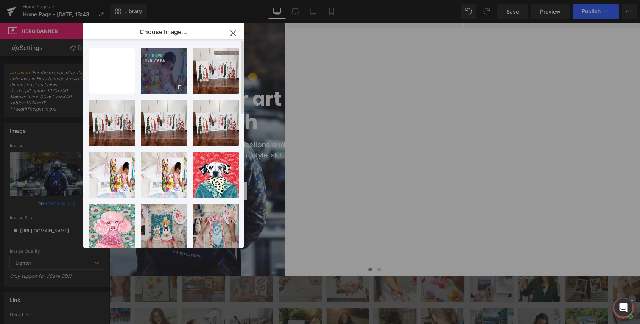
click at [171, 73] on div "g...g.jpg 488.79 KB" at bounding box center [164, 71] width 46 height 46
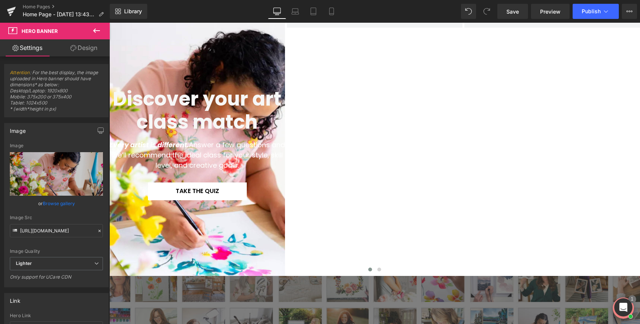
click at [95, 31] on icon at bounding box center [96, 30] width 7 height 5
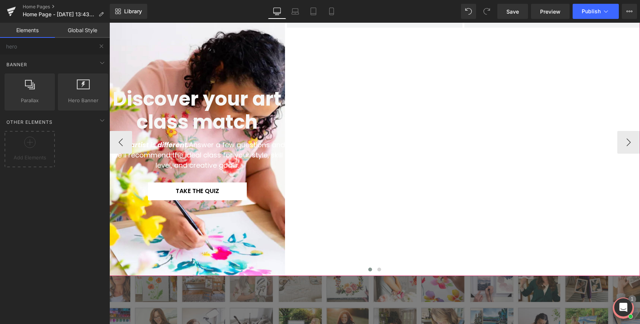
click at [399, 136] on div "Discover your art class match Heading Every artist is different. Answer a few q…" at bounding box center [464, 142] width 710 height 267
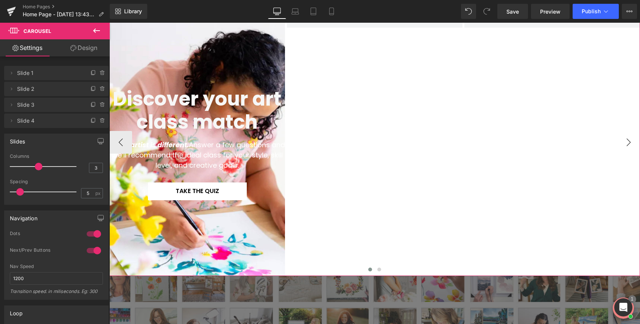
click at [623, 139] on button "›" at bounding box center [629, 142] width 23 height 23
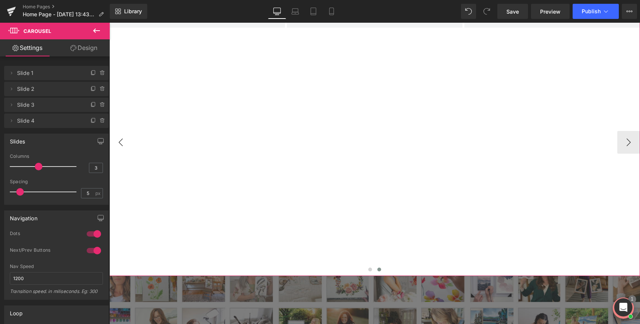
click at [123, 139] on button "‹" at bounding box center [120, 142] width 23 height 23
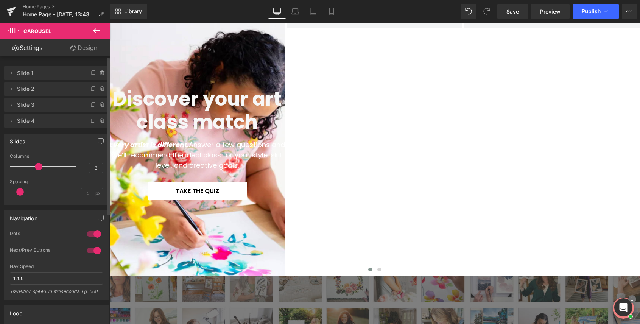
click at [17, 91] on span "Slide 2" at bounding box center [49, 89] width 64 height 14
click at [11, 73] on icon at bounding box center [12, 73] width 2 height 3
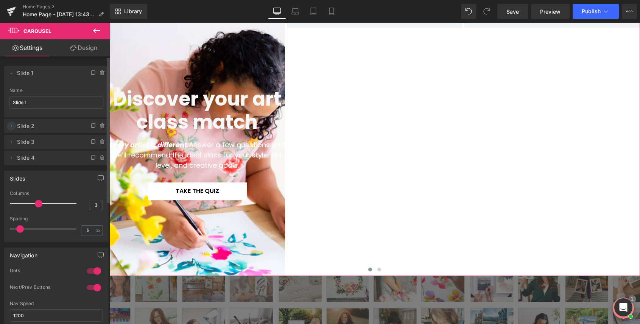
click at [12, 124] on icon at bounding box center [11, 126] width 6 height 6
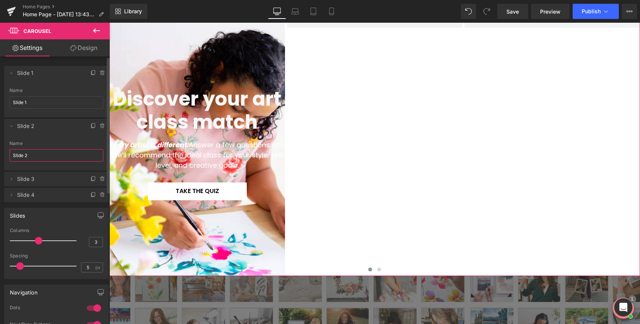
click at [41, 155] on input "Slide 2" at bounding box center [56, 155] width 94 height 12
click at [44, 128] on span "Slide 2" at bounding box center [49, 126] width 64 height 14
click at [328, 189] on div "Discover your art class match Heading Every artist is different. Answer a few q…" at bounding box center [464, 142] width 710 height 267
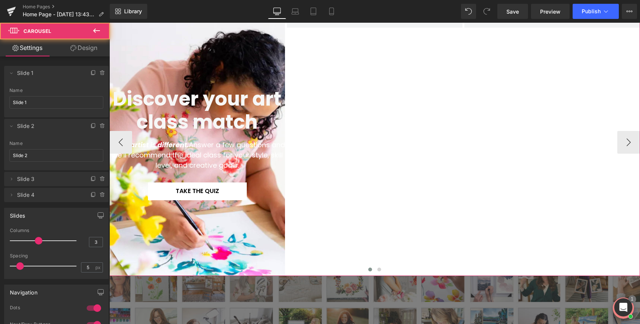
click at [389, 148] on div "Discover your art class match Heading Every artist is different. Answer a few q…" at bounding box center [464, 142] width 710 height 267
click at [378, 151] on div "Discover your art class match Heading Every artist is different. Answer a few q…" at bounding box center [464, 142] width 710 height 267
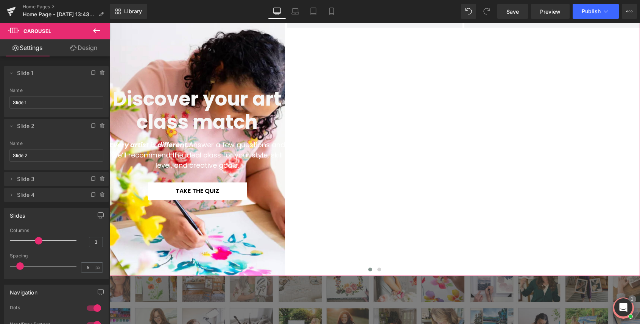
click at [79, 51] on link "Design" at bounding box center [83, 47] width 55 height 17
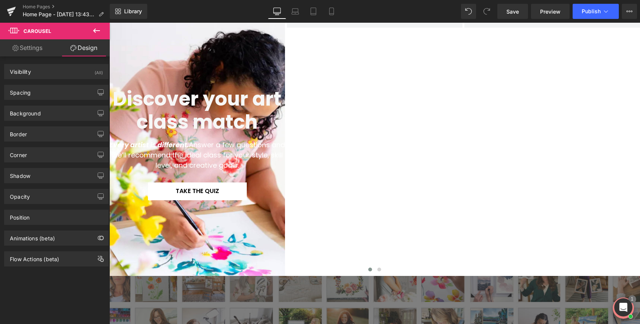
click at [100, 27] on icon at bounding box center [96, 30] width 9 height 9
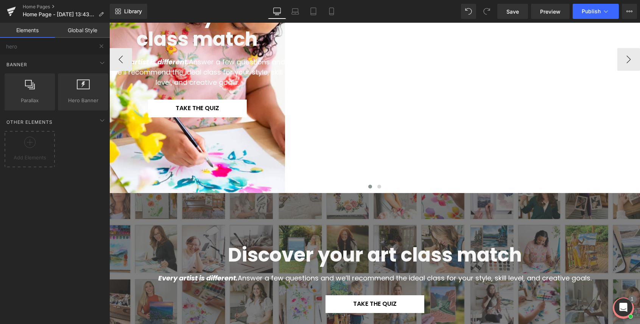
scroll to position [164, 0]
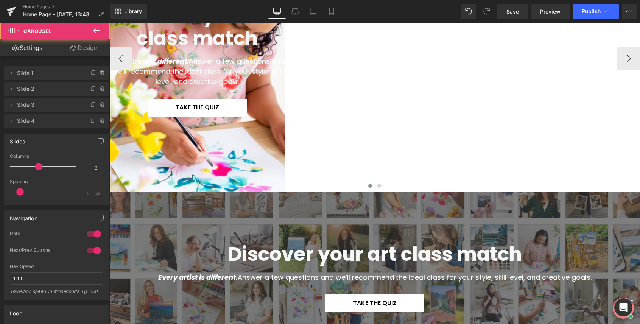
click at [367, 139] on div "Discover your art class match Heading Every artist is different. Answer a few q…" at bounding box center [464, 58] width 710 height 267
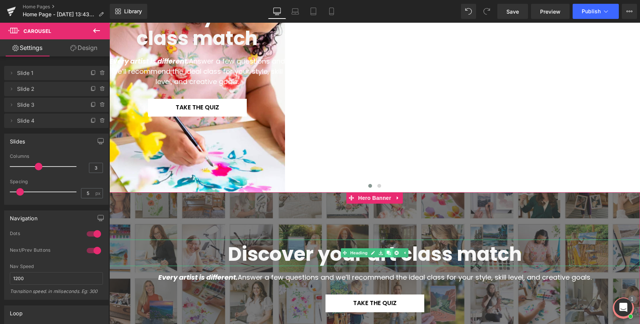
click at [389, 252] on icon at bounding box center [389, 253] width 4 height 4
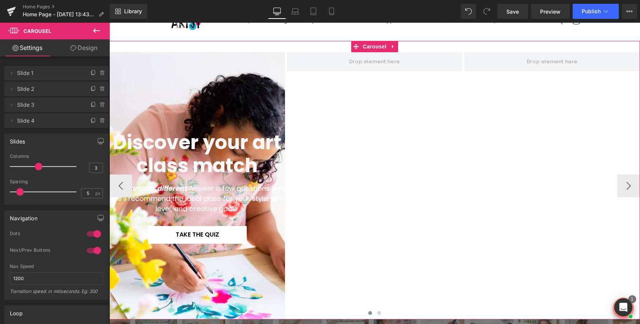
scroll to position [0, 0]
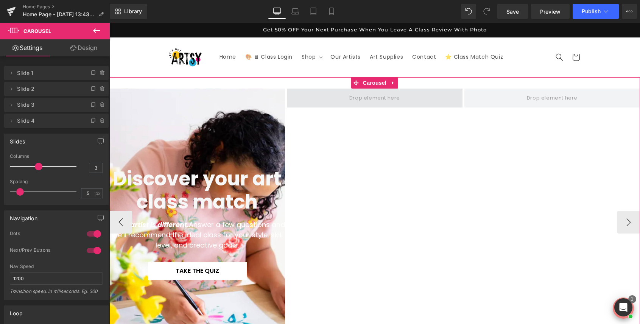
click at [359, 99] on span at bounding box center [375, 98] width 56 height 12
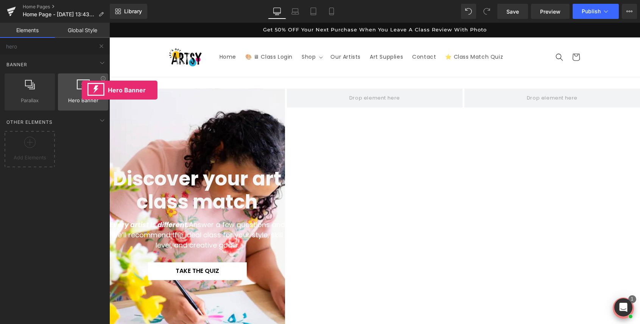
click at [82, 90] on div at bounding box center [83, 88] width 46 height 17
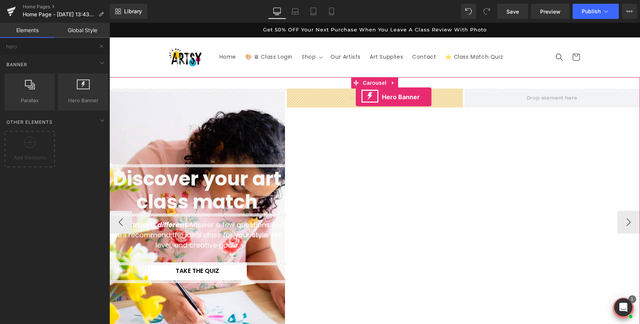
drag, startPoint x: 191, startPoint y: 113, endPoint x: 356, endPoint y: 97, distance: 165.5
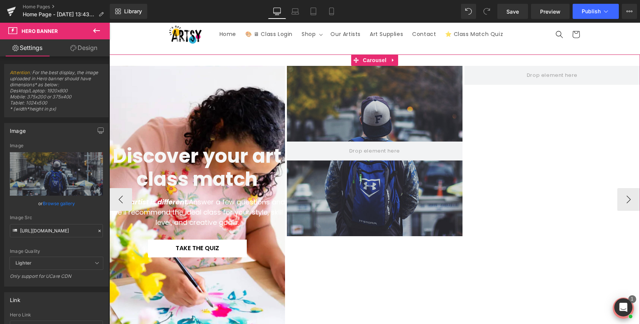
scroll to position [14, 0]
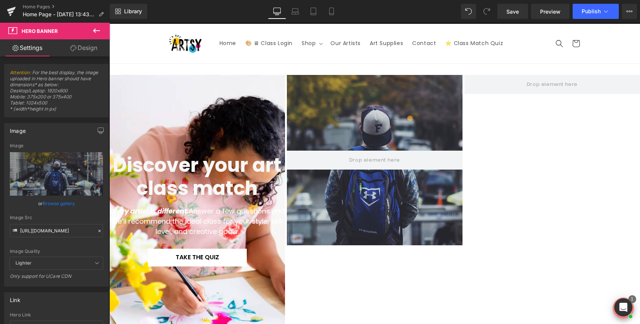
click at [94, 30] on icon at bounding box center [96, 30] width 7 height 5
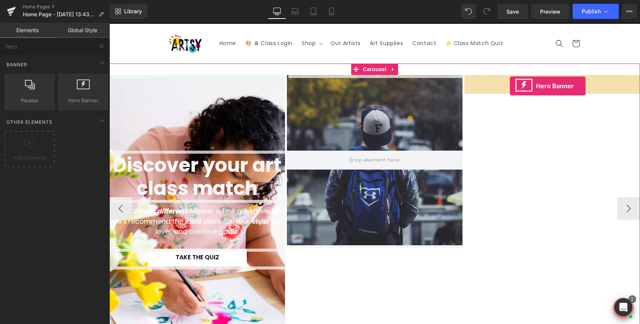
drag, startPoint x: 183, startPoint y: 109, endPoint x: 510, endPoint y: 86, distance: 328.4
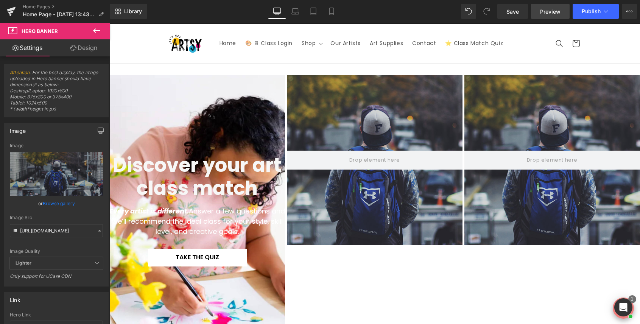
click at [556, 12] on span "Preview" at bounding box center [550, 12] width 20 height 8
click at [35, 6] on link "Home Pages" at bounding box center [66, 7] width 87 height 6
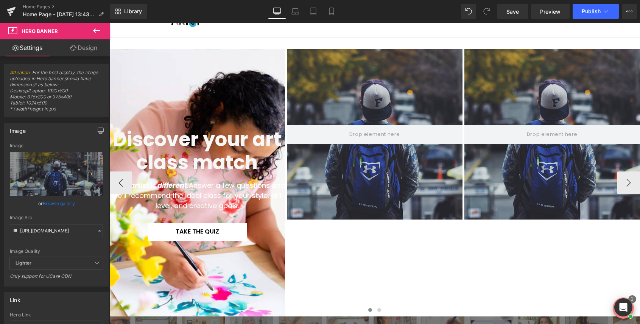
scroll to position [0, 0]
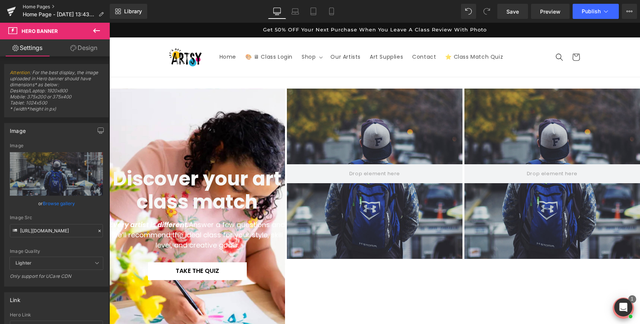
click at [40, 9] on link "Home Pages" at bounding box center [66, 7] width 87 height 6
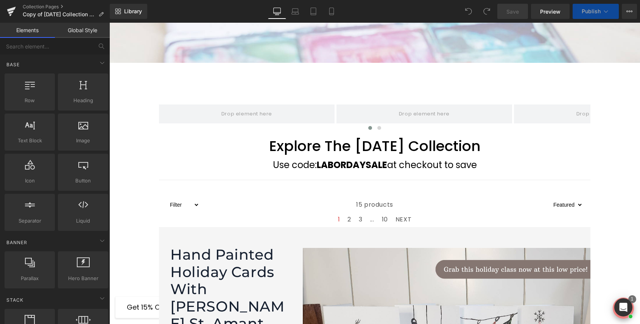
scroll to position [344, 0]
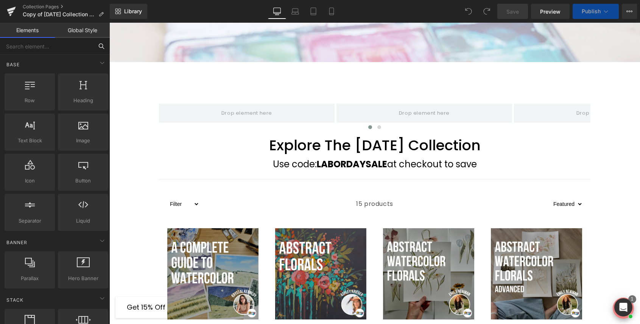
click at [54, 45] on input "text" at bounding box center [46, 46] width 93 height 17
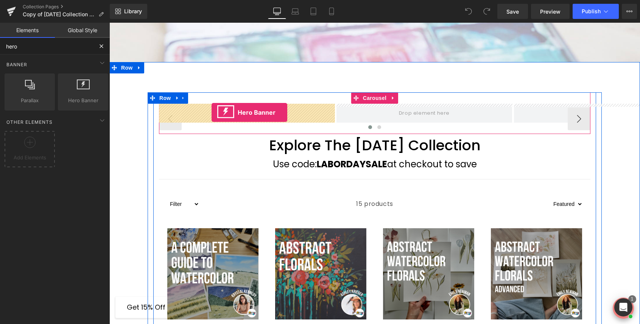
drag, startPoint x: 187, startPoint y: 111, endPoint x: 212, endPoint y: 112, distance: 24.7
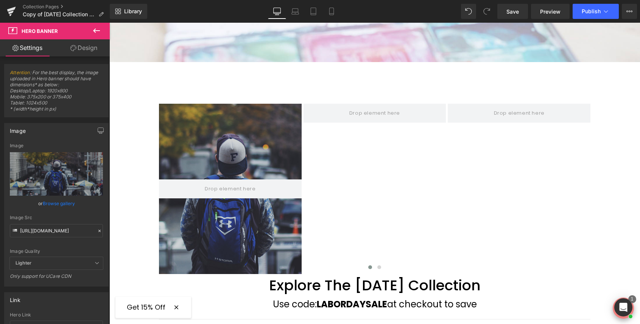
click at [98, 28] on icon at bounding box center [96, 30] width 9 height 9
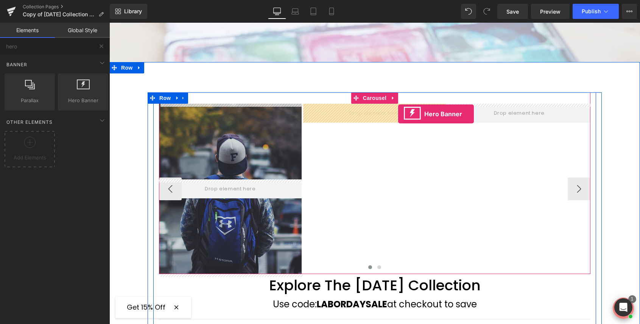
drag, startPoint x: 192, startPoint y: 110, endPoint x: 398, endPoint y: 114, distance: 206.4
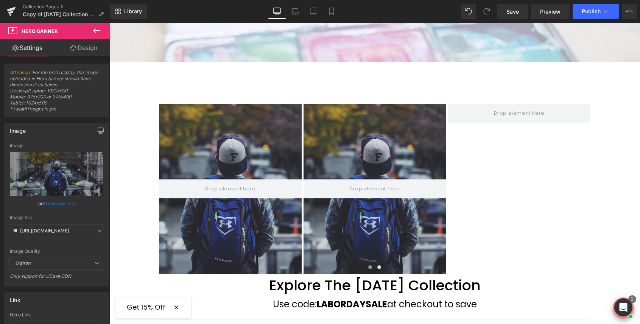
click at [94, 32] on icon at bounding box center [96, 30] width 9 height 9
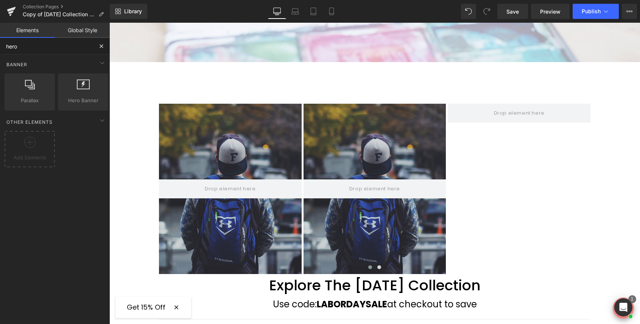
click at [65, 49] on input "hero" at bounding box center [46, 46] width 93 height 17
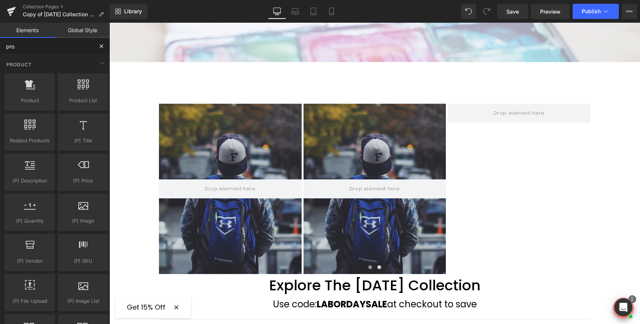
type input "prod"
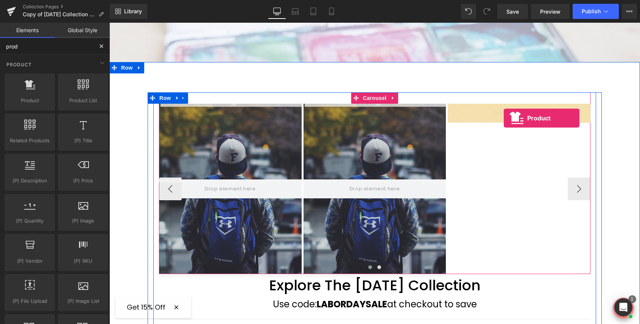
drag, startPoint x: 151, startPoint y: 106, endPoint x: 504, endPoint y: 118, distance: 352.8
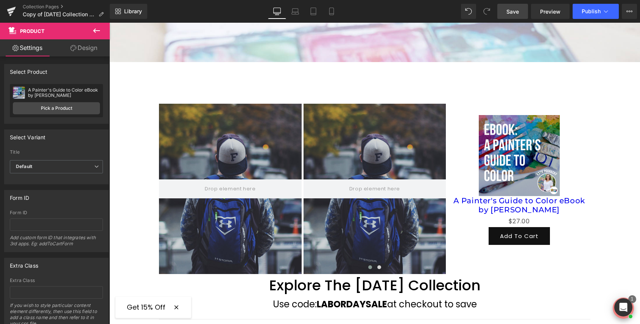
click at [518, 12] on span "Save" at bounding box center [513, 12] width 12 height 8
click at [550, 10] on span "Preview" at bounding box center [550, 12] width 20 height 8
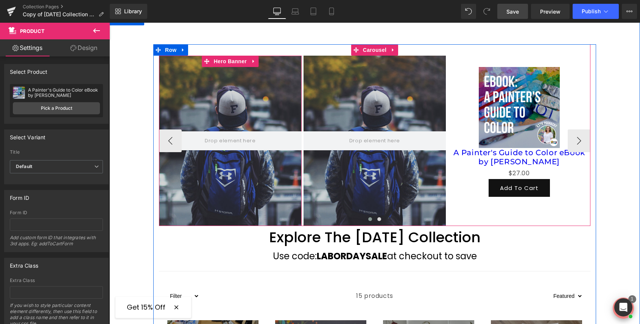
scroll to position [392, 0]
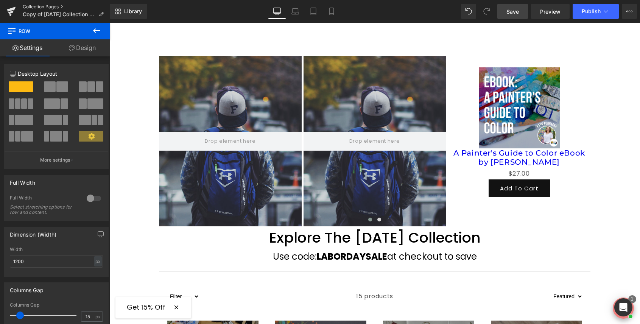
click at [37, 8] on link "Collection Pages" at bounding box center [66, 7] width 87 height 6
